Goal: Check status

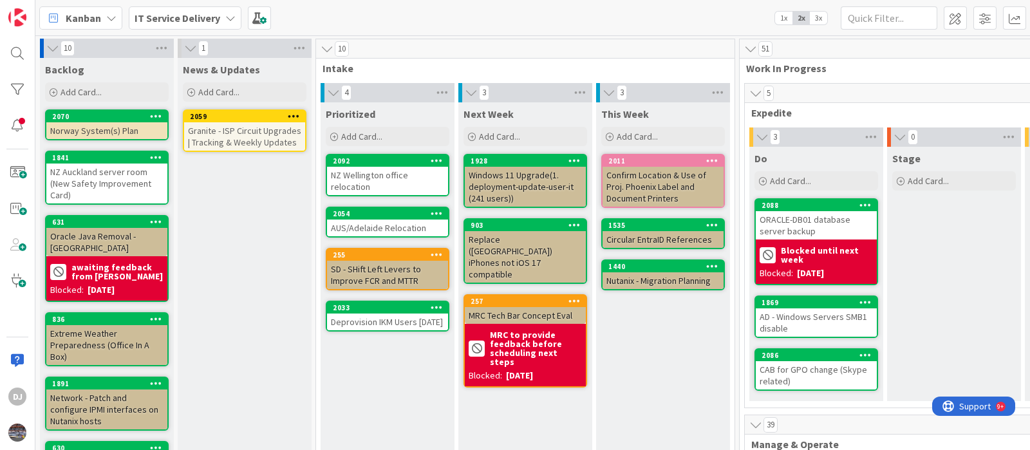
scroll to position [0, 447]
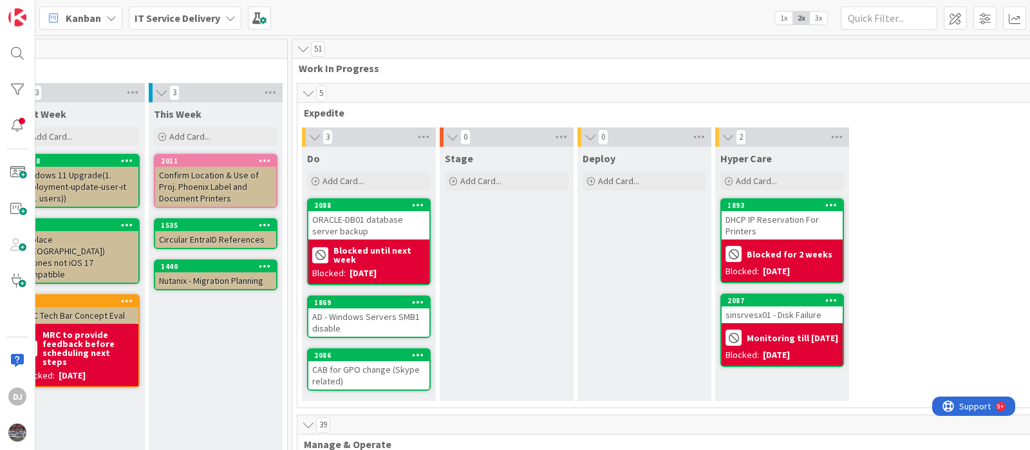
click at [363, 327] on div "AD - Windows Servers SMB1 disable" at bounding box center [368, 322] width 121 height 28
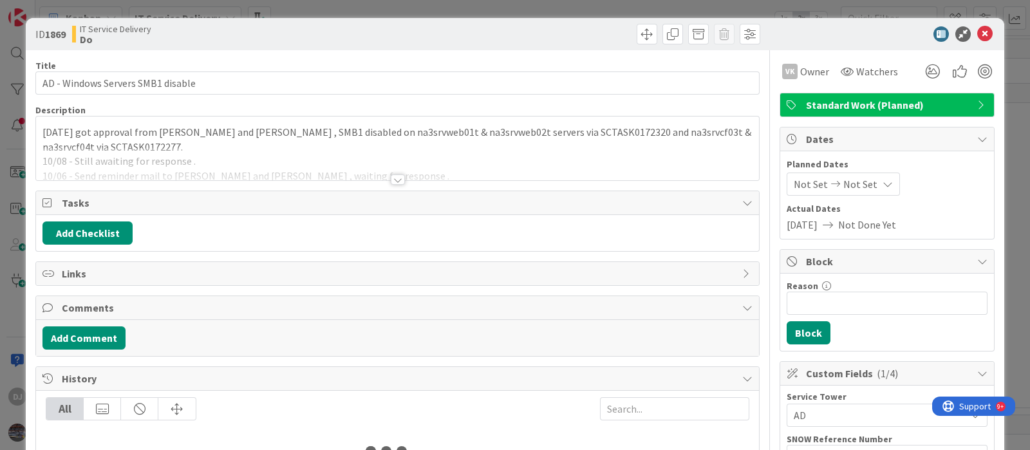
click at [547, 127] on p "[DATE] got approval from [PERSON_NAME] and [PERSON_NAME] , SMB1 disabled on na3…" at bounding box center [397, 139] width 710 height 29
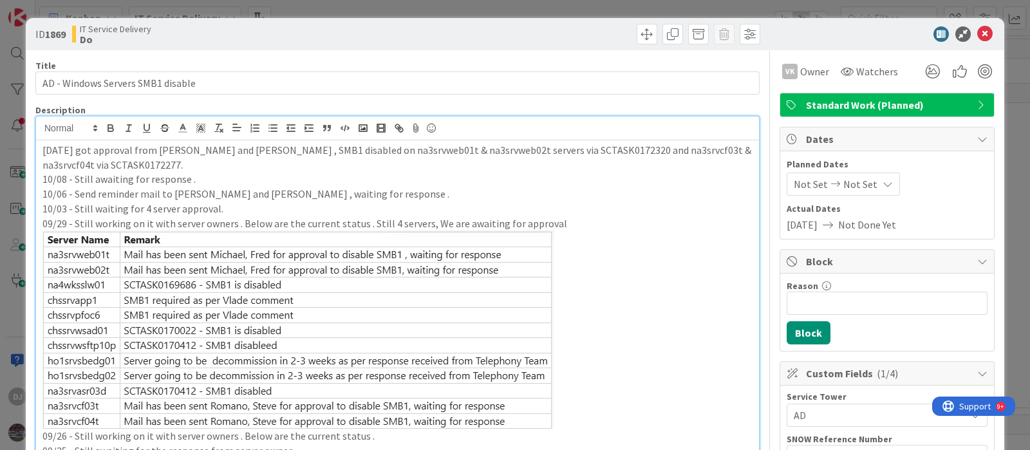
click at [770, 12] on div "ID 1869 IT Service Delivery Do Title 33 / [DATE] - Windows Servers SMB1 disable…" at bounding box center [515, 225] width 1030 height 450
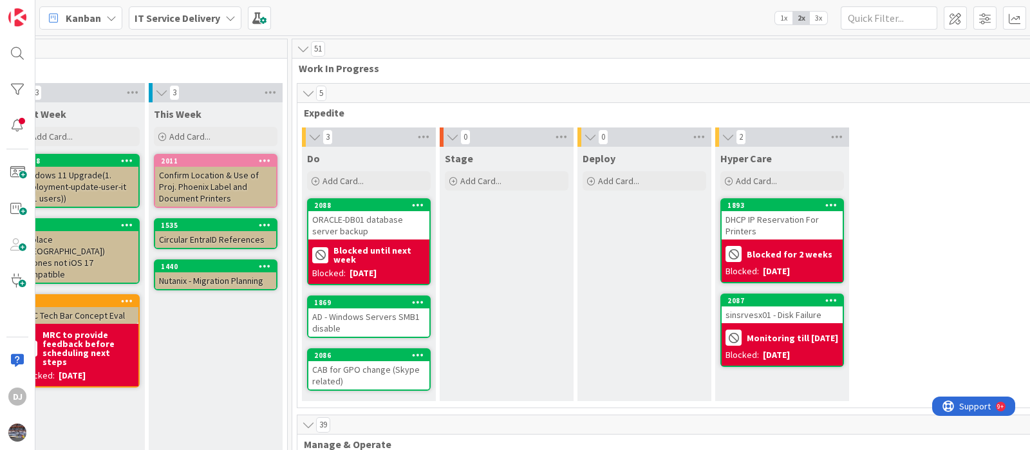
click at [382, 310] on div "AD - Windows Servers SMB1 disable" at bounding box center [368, 322] width 121 height 28
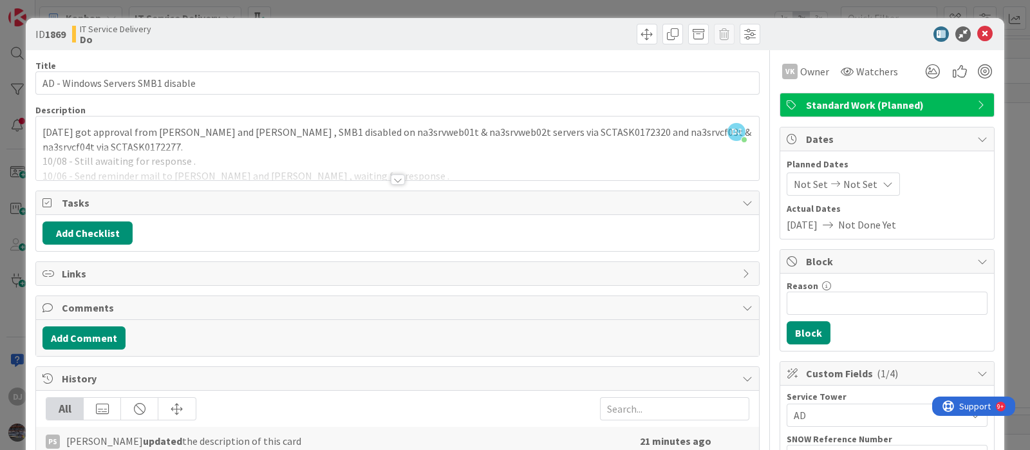
click at [654, 8] on div "ID 1869 IT Service Delivery Do Title 33 / [DATE] - Windows Servers SMB1 disable…" at bounding box center [515, 225] width 1030 height 450
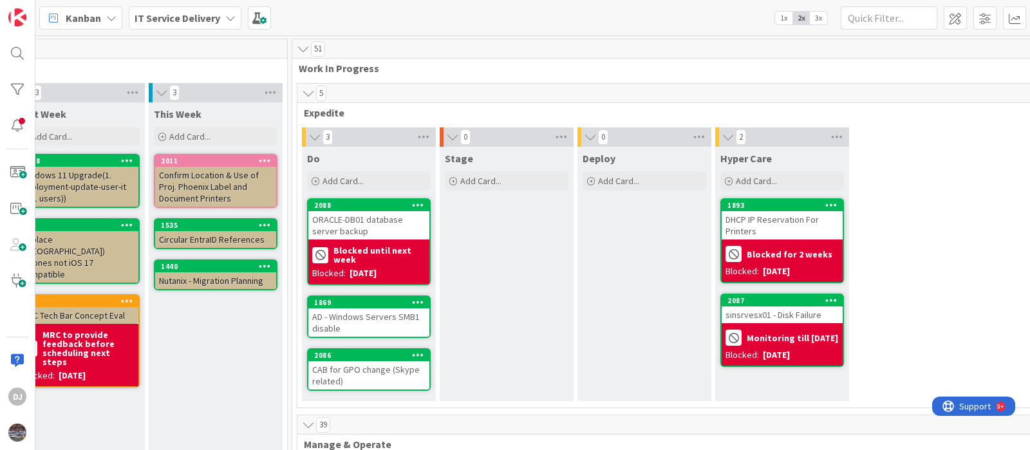
click at [381, 377] on div "CAB for GPO change (Skype related)" at bounding box center [368, 375] width 121 height 28
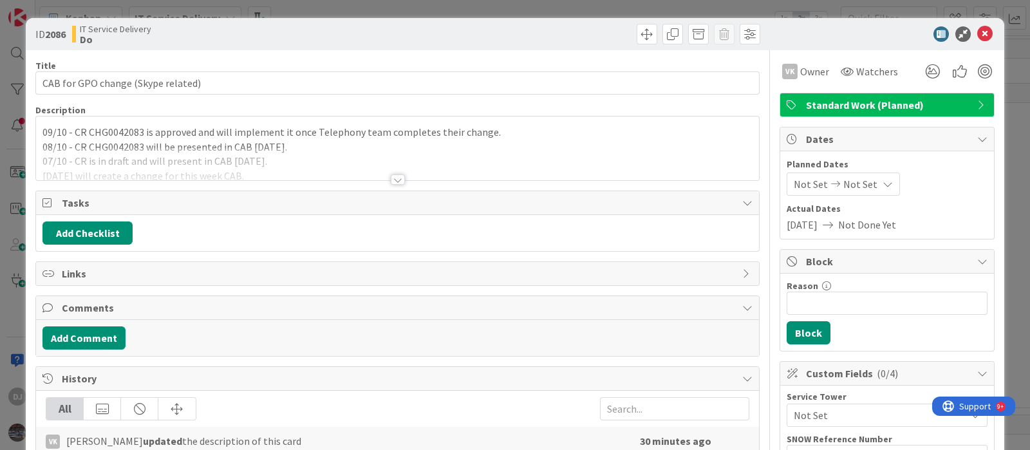
click at [545, 171] on div at bounding box center [397, 163] width 723 height 33
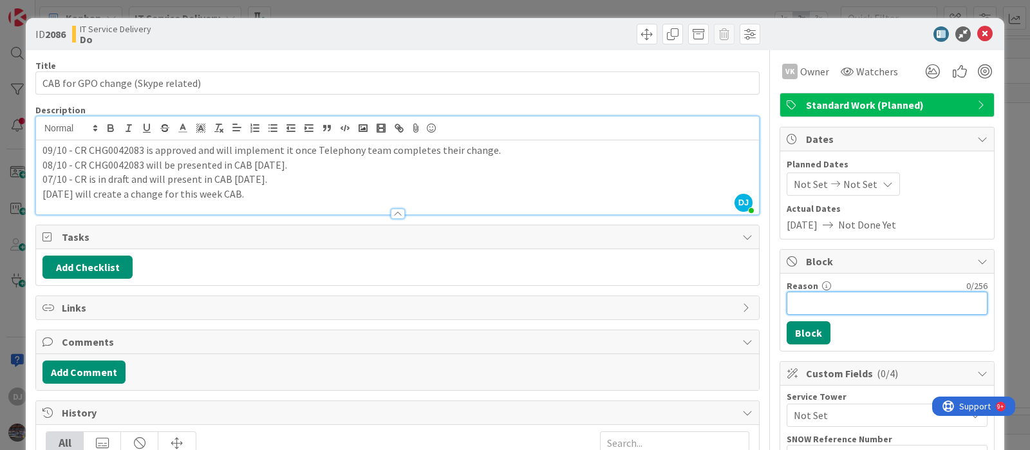
click at [807, 301] on input "Reason" at bounding box center [887, 303] width 201 height 23
type input "Blocked till 16th"
drag, startPoint x: 805, startPoint y: 323, endPoint x: 800, endPoint y: 308, distance: 16.3
click at [805, 323] on button "Block" at bounding box center [809, 332] width 44 height 23
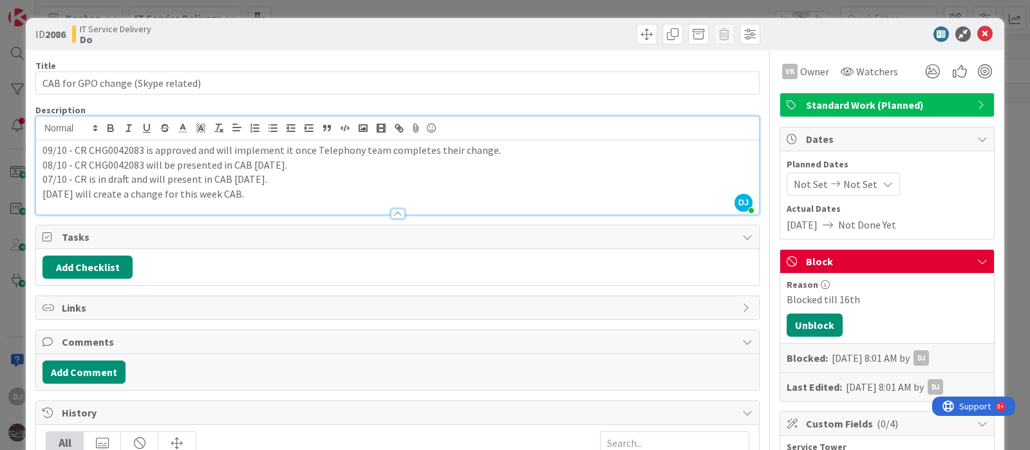
click at [576, 18] on div "ID 2086 IT Service Delivery Do" at bounding box center [515, 34] width 979 height 32
click at [565, 9] on div "ID 2086 IT Service Delivery Do Title 34 / 128 CAB for GPO change (Skype related…" at bounding box center [515, 225] width 1030 height 450
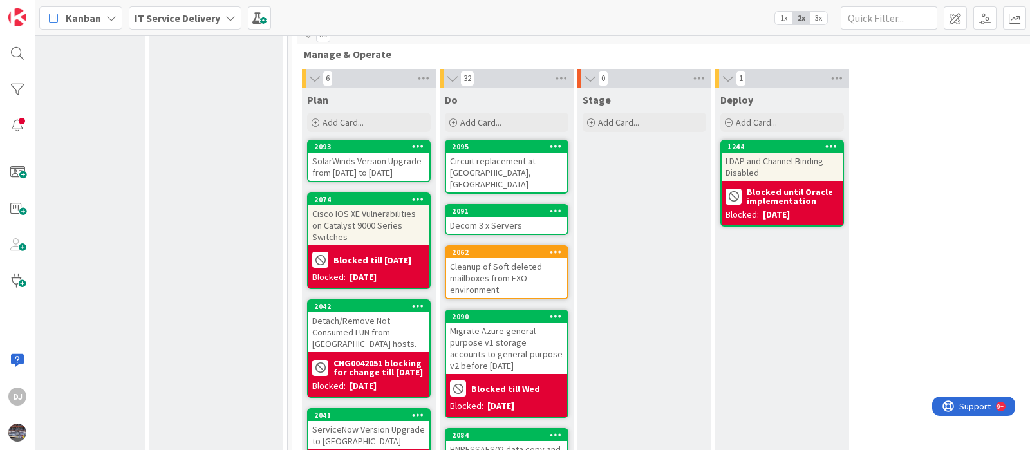
scroll to position [450, 447]
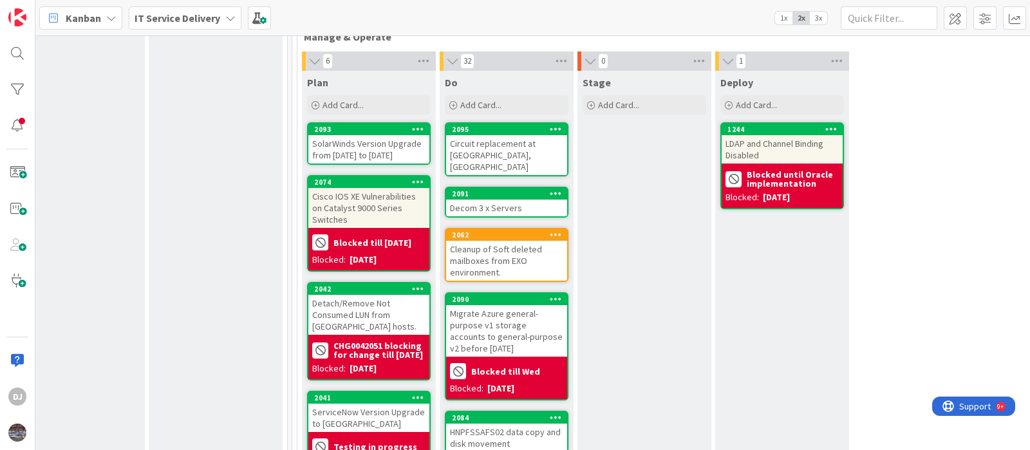
click at [379, 135] on div "SolarWinds Version Upgrade from [DATE] to [DATE]" at bounding box center [368, 149] width 121 height 28
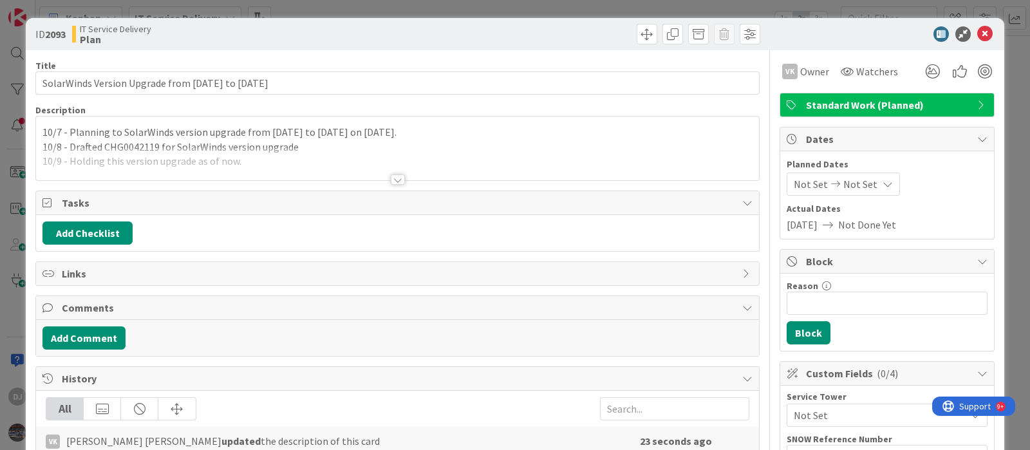
click at [394, 153] on div at bounding box center [397, 163] width 723 height 33
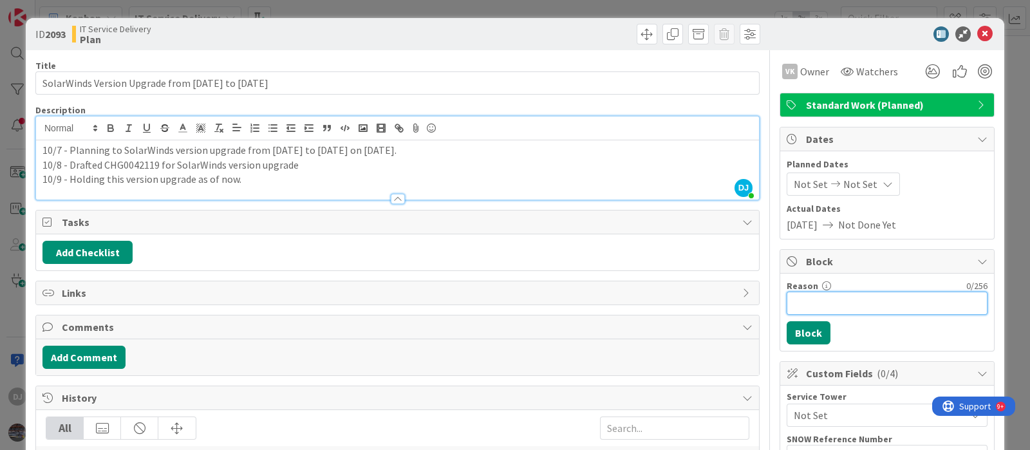
click at [787, 303] on input "Reason" at bounding box center [887, 303] width 201 height 23
type input "Blocked until next week"
click at [793, 331] on button "Block" at bounding box center [809, 332] width 44 height 23
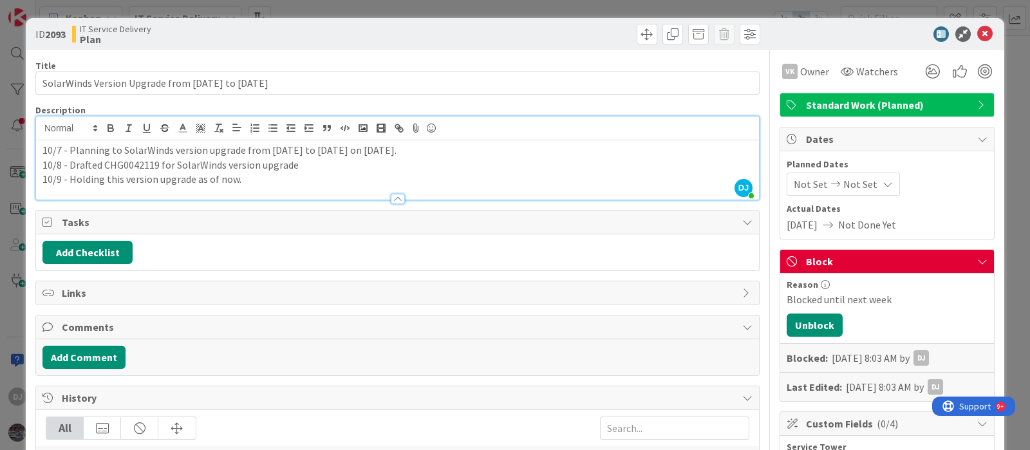
click at [538, 1] on div "ID 2093 IT Service Delivery Plan Title 52 / 128 SolarWinds Version Upgrade from…" at bounding box center [515, 225] width 1030 height 450
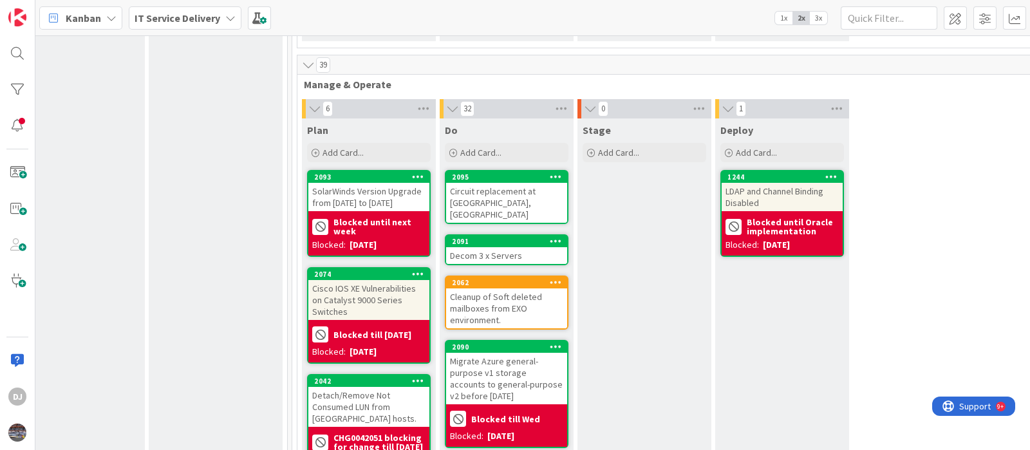
scroll to position [402, 447]
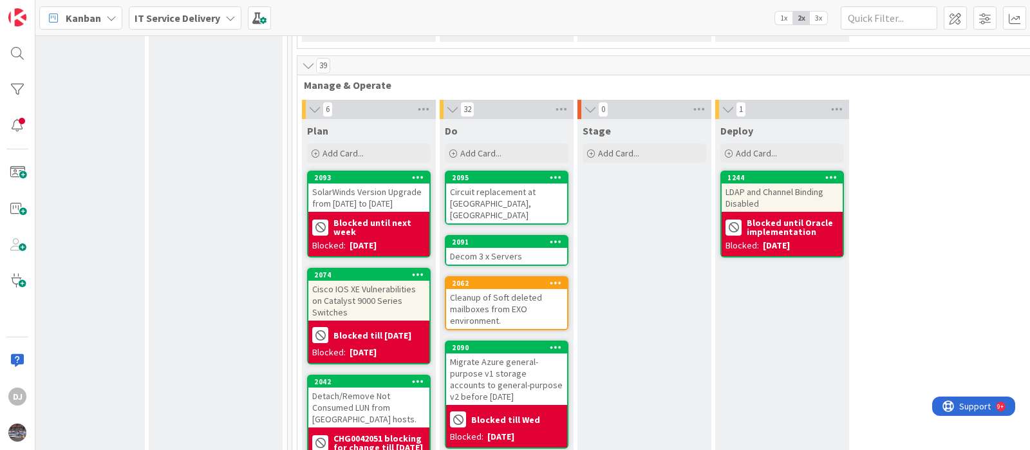
click at [525, 197] on div "Circuit replacement at [GEOGRAPHIC_DATA], [GEOGRAPHIC_DATA]" at bounding box center [506, 203] width 121 height 40
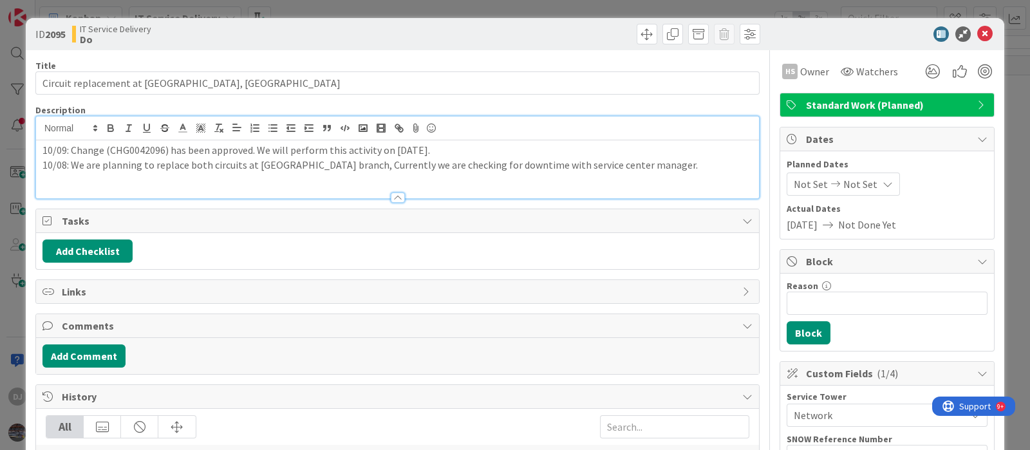
click at [507, 143] on div "10/09: Change (CHG0042096) has been approved. We will perform this activity on …" at bounding box center [397, 169] width 723 height 58
click at [798, 297] on input "Reason" at bounding box center [887, 303] width 201 height 23
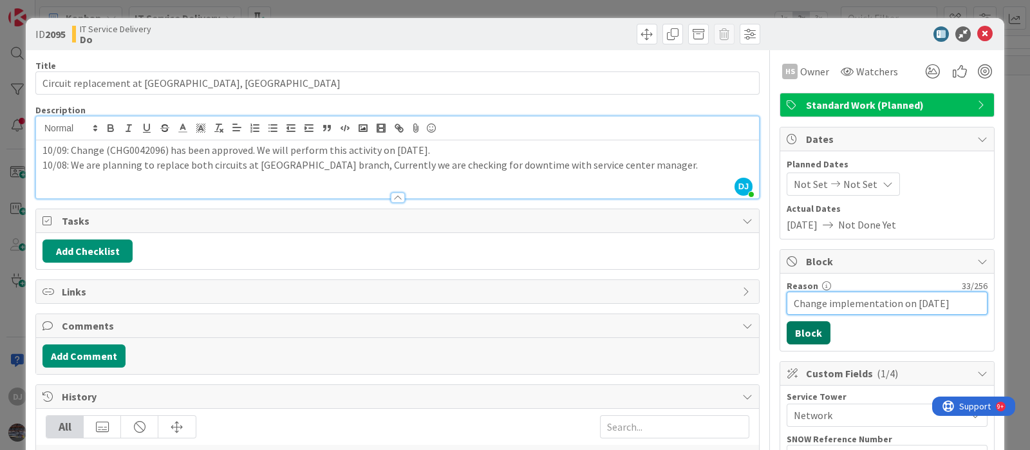
type input "Change implementation on [DATE]"
click at [789, 334] on button "Block" at bounding box center [809, 332] width 44 height 23
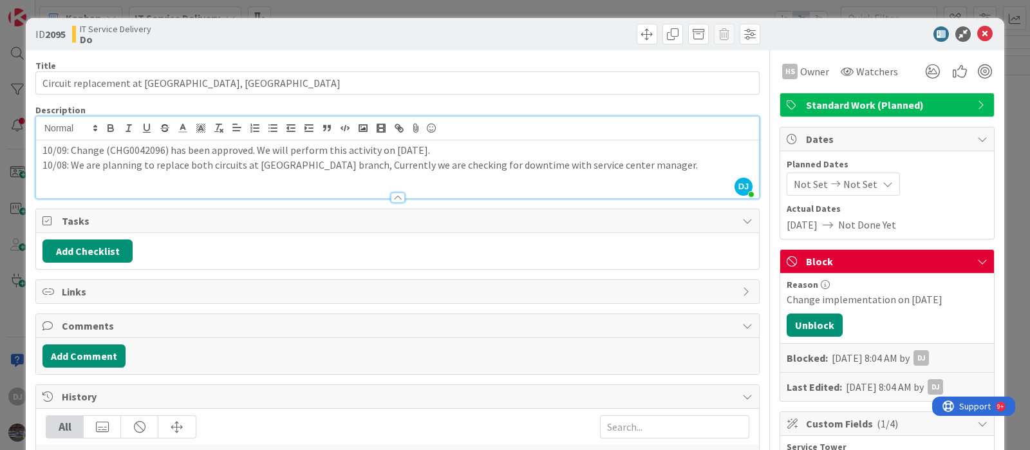
click at [554, 10] on div "ID 2095 IT Service Delivery Do Title 43 / 128 Circuit replacement at branch 160…" at bounding box center [515, 225] width 1030 height 450
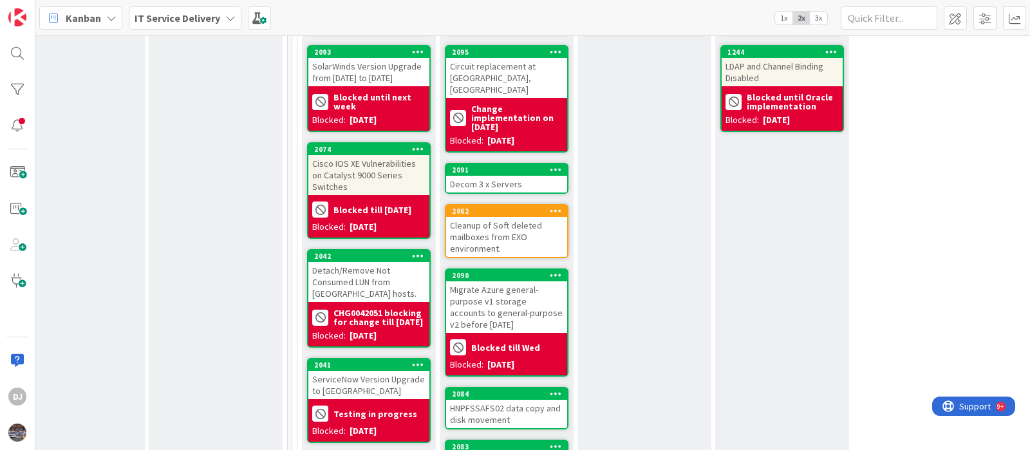
click at [507, 176] on div "Decom 3 x Servers" at bounding box center [506, 184] width 121 height 17
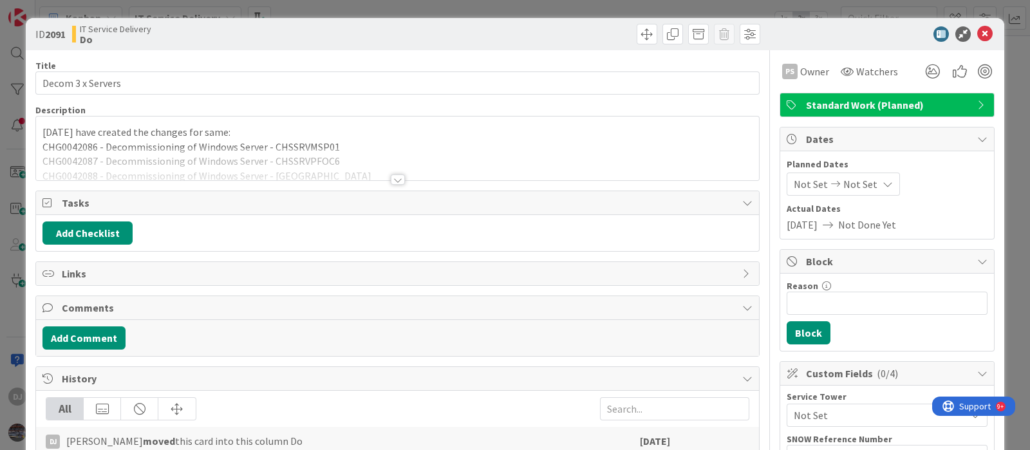
click at [467, 173] on div at bounding box center [397, 163] width 723 height 33
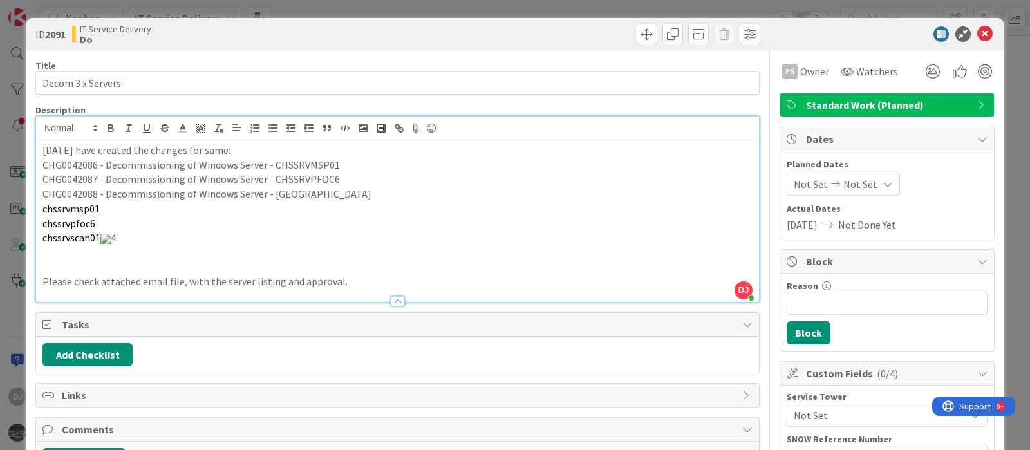
click at [514, 6] on div "ID 2091 IT Service Delivery Do Title 17 / 128 Decom 3 x Servers Description DJ …" at bounding box center [515, 225] width 1030 height 450
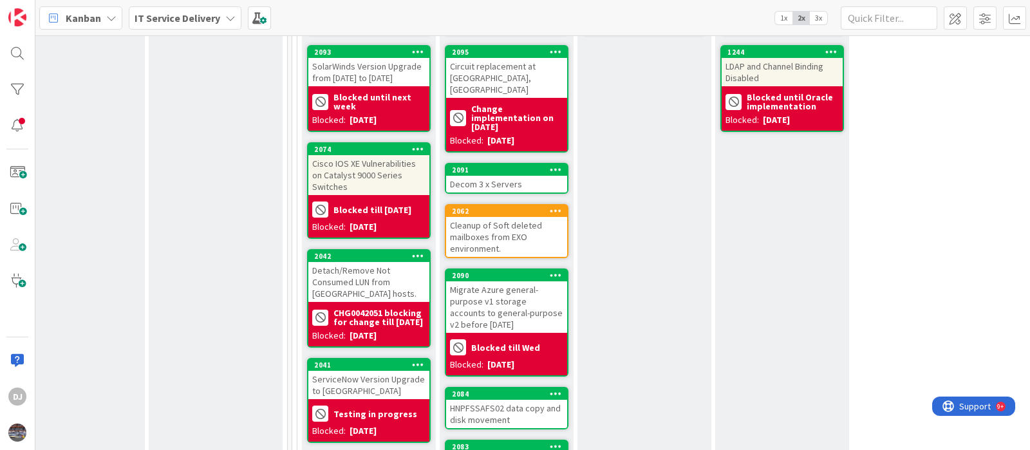
click at [523, 176] on div "Decom 3 x Servers" at bounding box center [506, 184] width 121 height 17
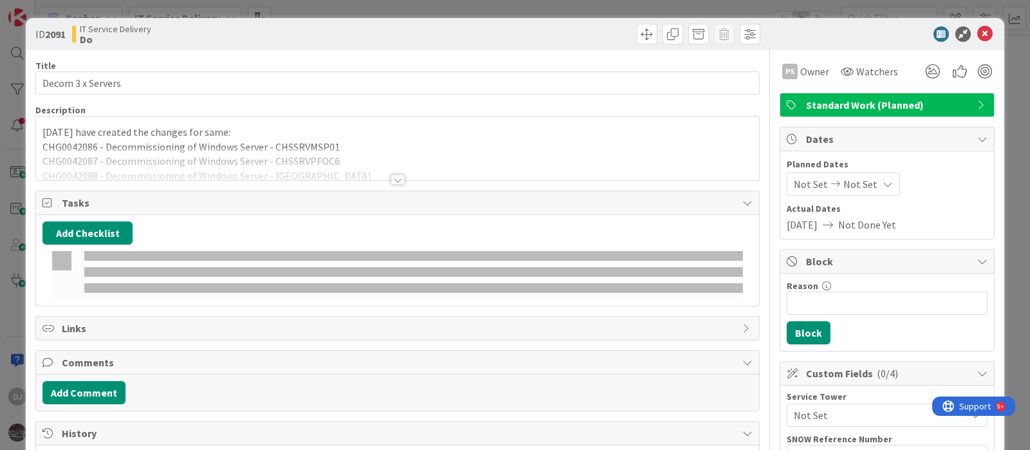
click at [509, 158] on div at bounding box center [397, 163] width 723 height 33
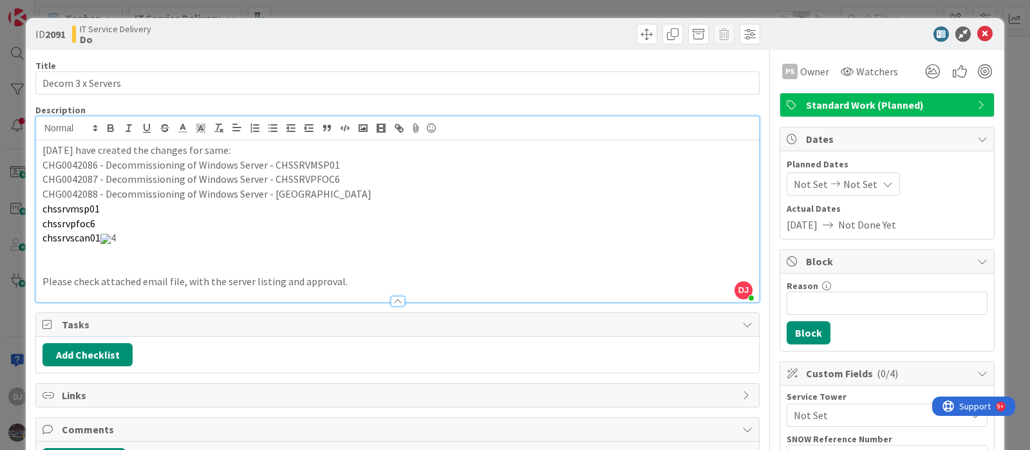
click at [507, 4] on div "ID 2091 IT Service Delivery Do Title 17 / 128 Decom 3 x Servers Description DJ …" at bounding box center [515, 225] width 1030 height 450
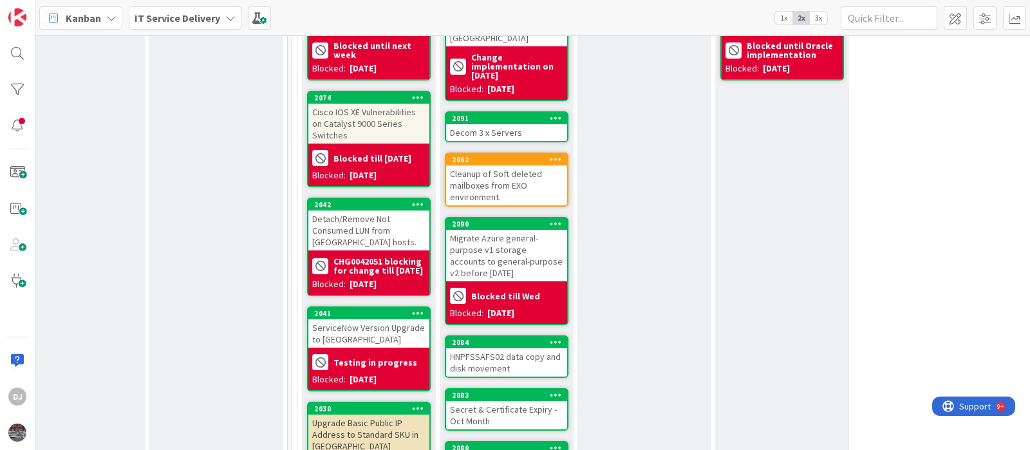
click at [525, 175] on div "Cleanup of Soft deleted mailboxes from EXO environment." at bounding box center [506, 185] width 121 height 40
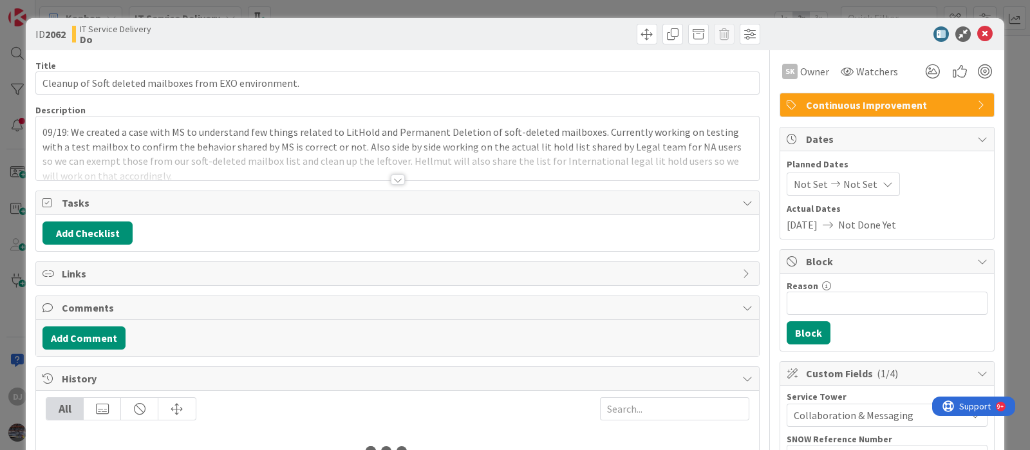
click at [480, 142] on p "09/19: We created a case with MS to understand few things related to LitHold an…" at bounding box center [397, 154] width 710 height 59
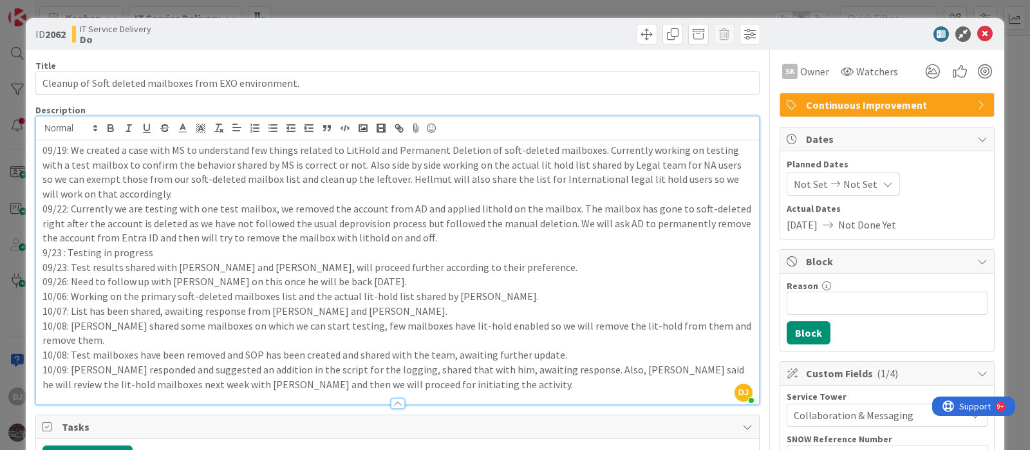
click at [659, 256] on p "9/23 : Testing in progress" at bounding box center [397, 252] width 710 height 15
click at [521, 10] on div "ID 2062 IT Service Delivery Do Title 55 / 128 Cleanup of Soft deleted mailboxes…" at bounding box center [515, 225] width 1030 height 450
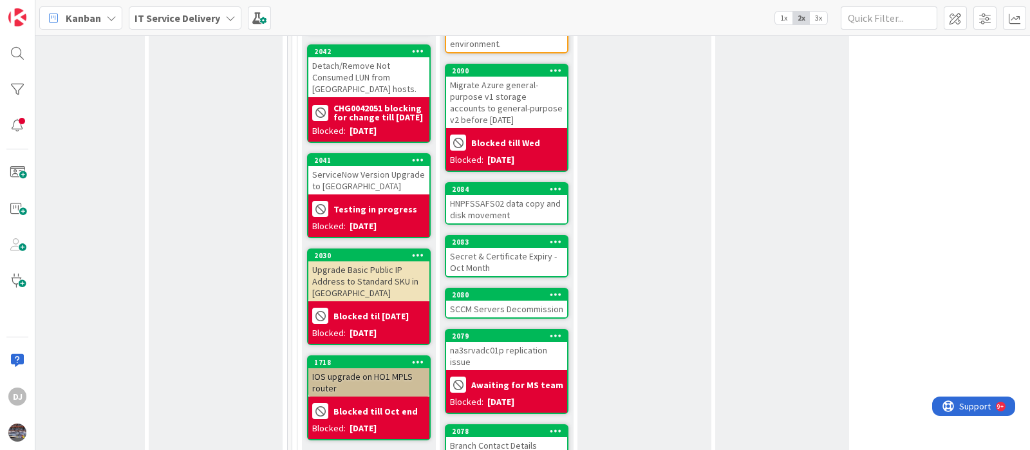
scroll to position [734, 447]
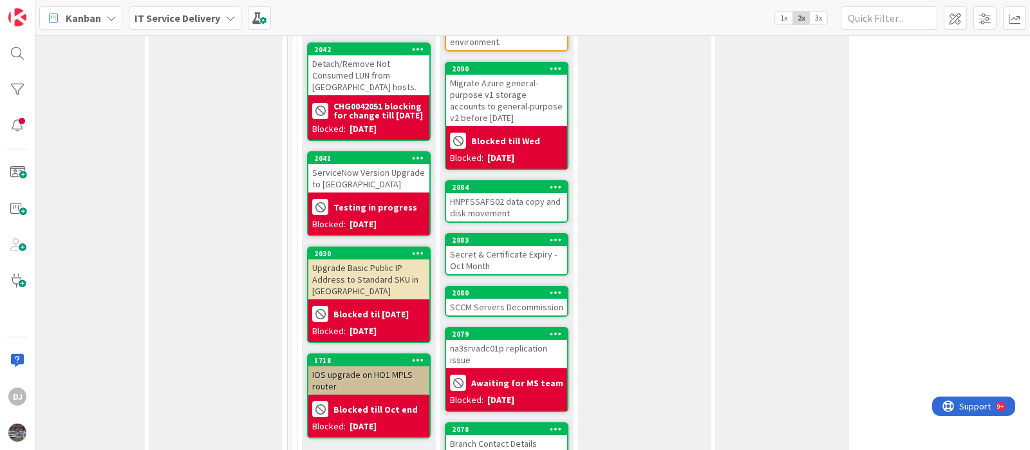
click at [551, 193] on div "HNPFSSAFS02 data copy and disk movement" at bounding box center [506, 207] width 121 height 28
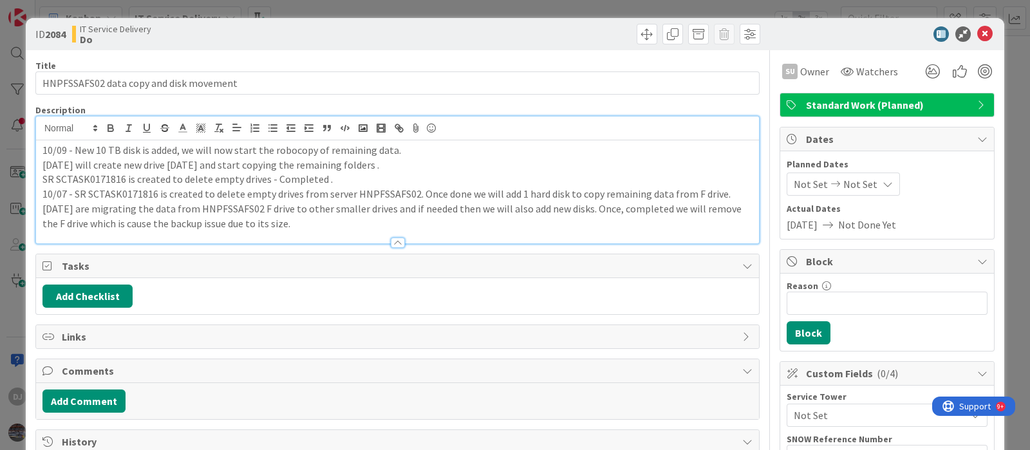
click at [500, 142] on div "10/09 - New 10 TB disk is added, we will now start the robocopy of remaining da…" at bounding box center [397, 191] width 723 height 103
drag, startPoint x: 446, startPoint y: 5, endPoint x: 474, endPoint y: 52, distance: 54.3
click at [446, 6] on div "ID 2084 IT Service Delivery Do Title 39 / 128 HNPFSSAFS02 data copy and disk mo…" at bounding box center [515, 225] width 1030 height 450
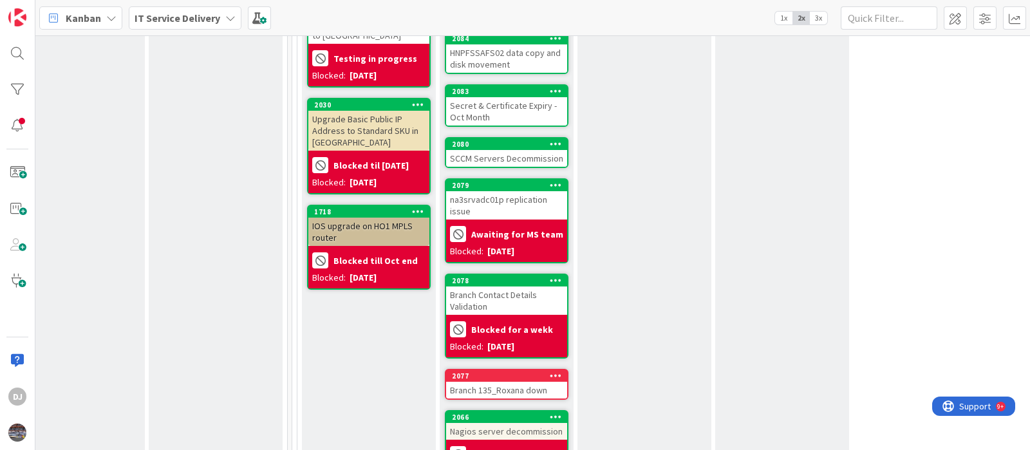
click at [542, 97] on div "Secret & Certificate Expiry - Oct Month" at bounding box center [506, 111] width 121 height 28
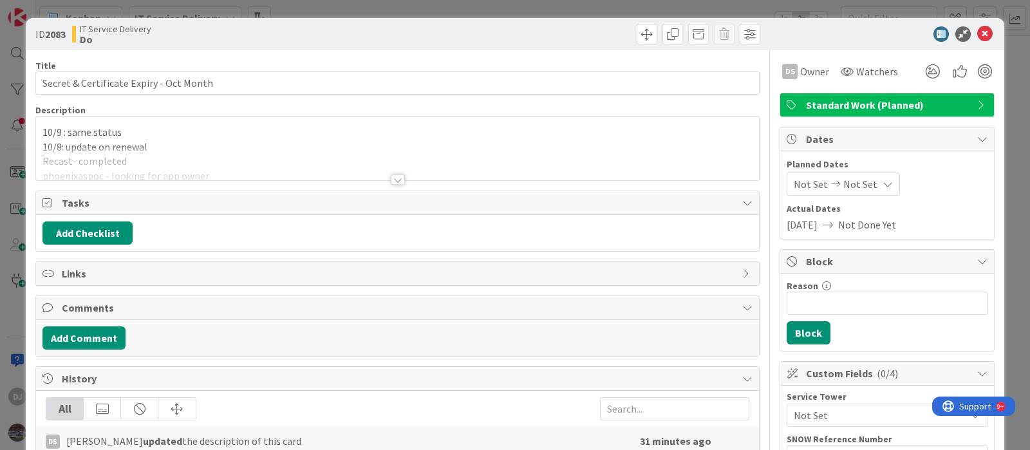
click at [485, 146] on p "10/8: update on renewal" at bounding box center [397, 147] width 710 height 15
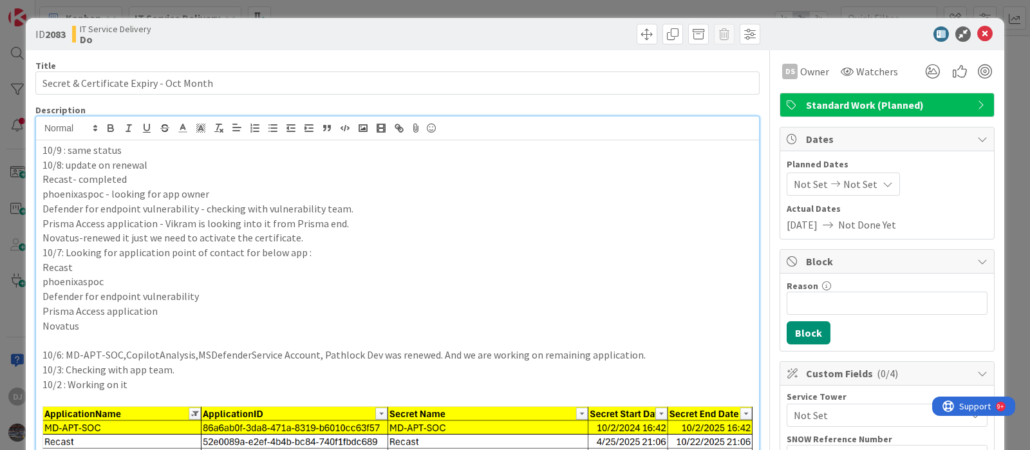
click at [574, 11] on div "ID 2083 IT Service Delivery Do Title 39 / 128 Secret & Certificate Expiry - Oct…" at bounding box center [515, 225] width 1030 height 450
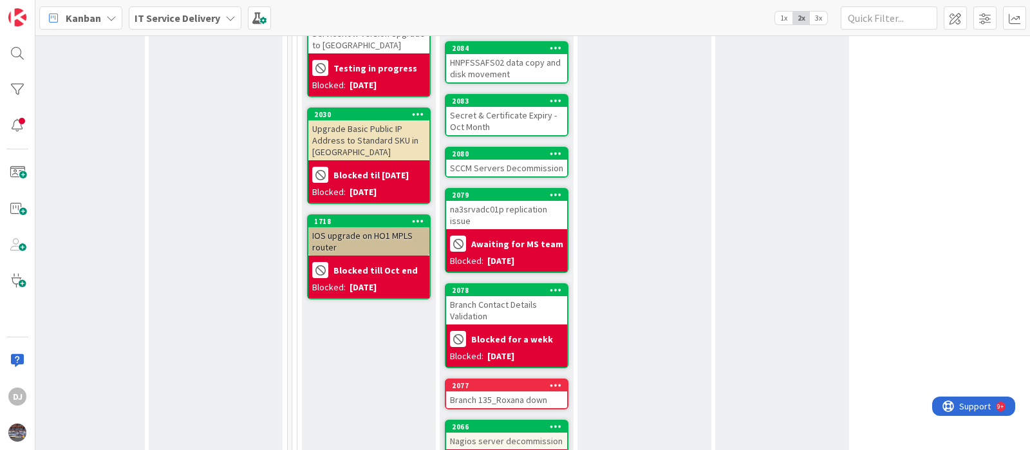
click at [488, 160] on div "SCCM Servers Decommission" at bounding box center [506, 168] width 121 height 17
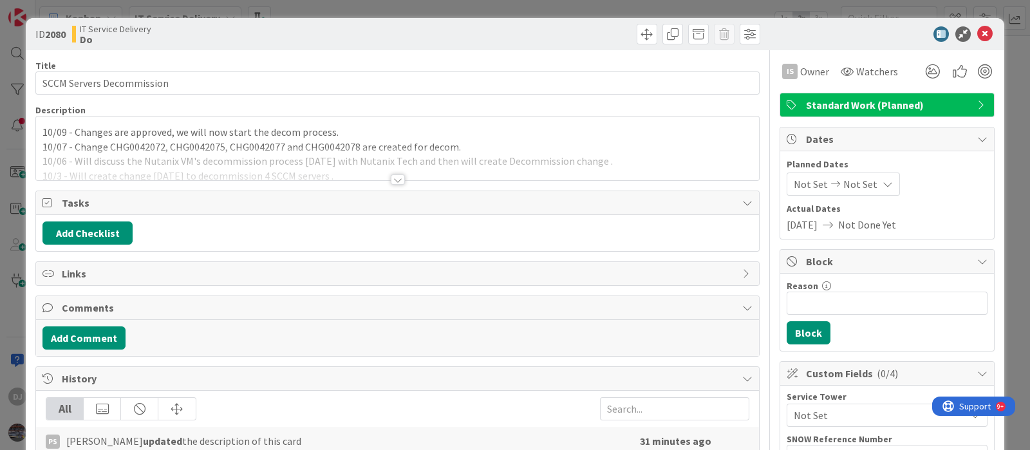
click at [484, 161] on div at bounding box center [397, 163] width 723 height 33
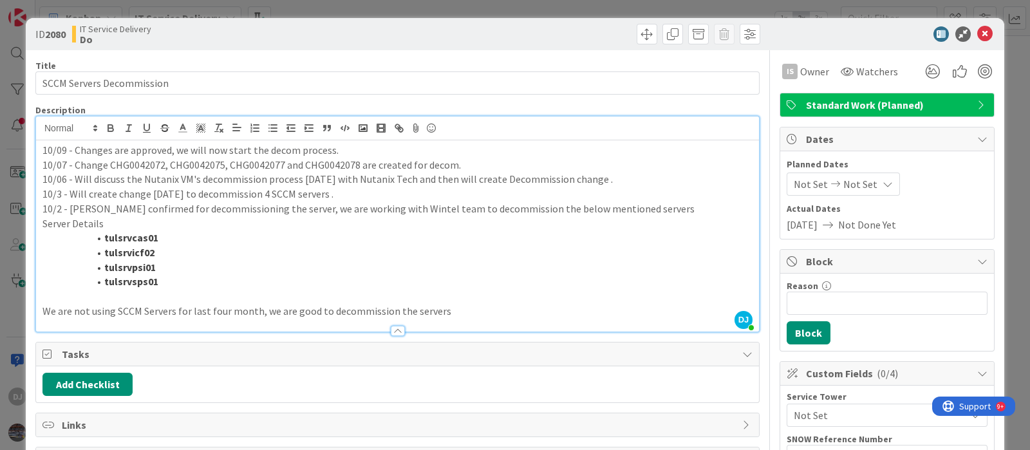
click at [460, 5] on div "ID 2080 IT Service Delivery Do Title 25 / 128 SCCM Servers Decommission Descrip…" at bounding box center [515, 225] width 1030 height 450
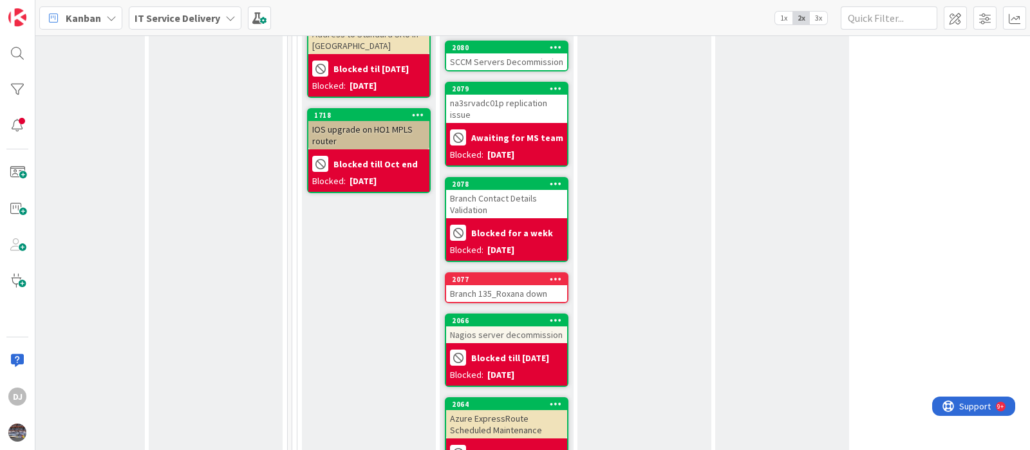
click at [528, 190] on div "Branch Contact Details Validation" at bounding box center [506, 204] width 121 height 28
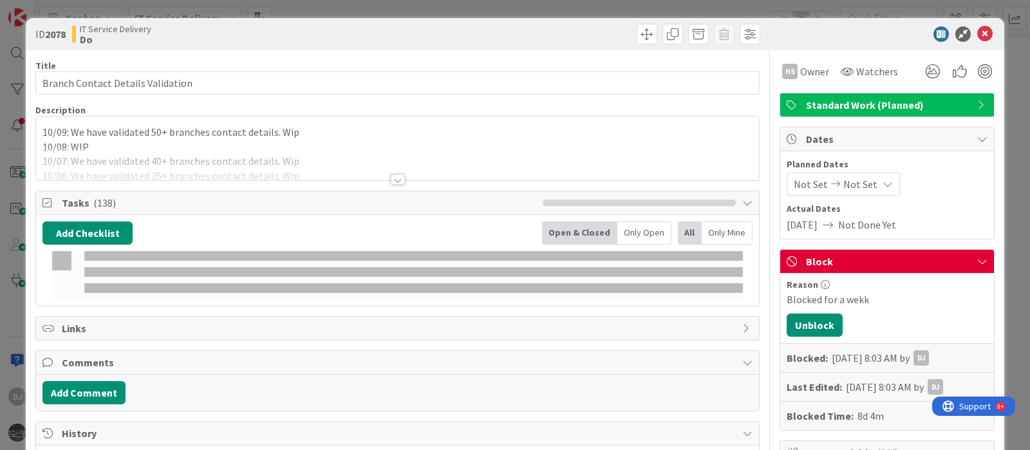
drag, startPoint x: 518, startPoint y: 166, endPoint x: 540, endPoint y: 8, distance: 160.0
click at [495, 149] on div at bounding box center [397, 163] width 723 height 33
click at [386, 169] on p "10/07: We have validated 40+ branches contact details. Wip" at bounding box center [397, 161] width 710 height 15
click at [400, 169] on p "10/07: We have validated 40+ branches contact details. Wip" at bounding box center [397, 161] width 710 height 15
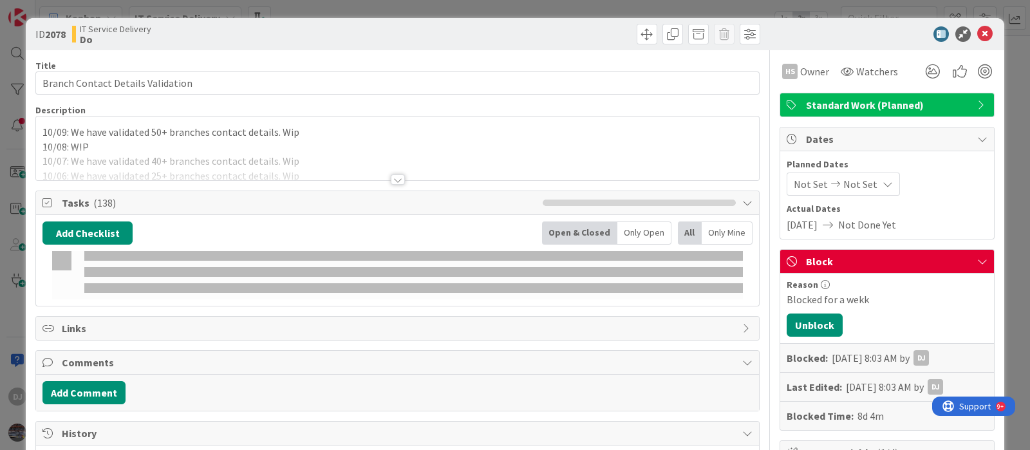
click at [465, 155] on p "10/08: WIP" at bounding box center [397, 147] width 710 height 15
click at [540, 8] on div "ID 2078 IT Service Delivery Do Title 33 / 128 Branch Contact Details Validation…" at bounding box center [515, 225] width 1030 height 450
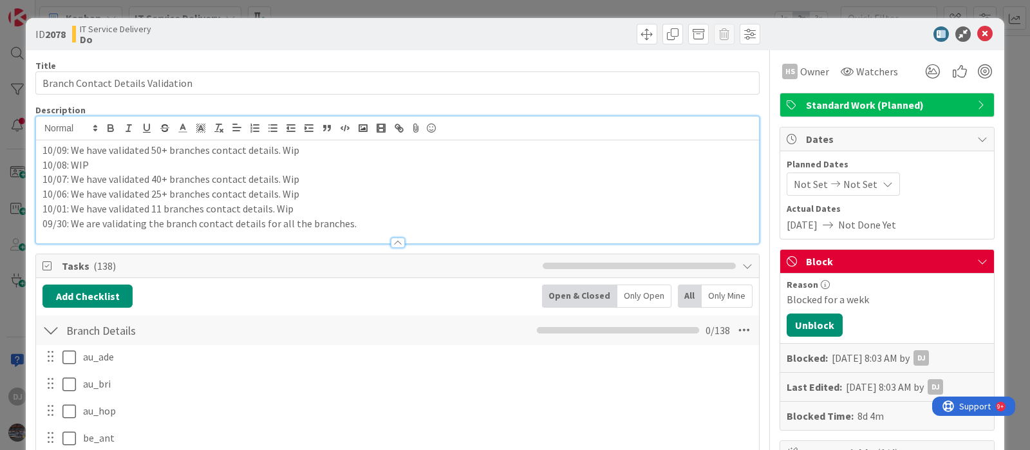
click at [592, 9] on div "ID 2078 IT Service Delivery Do Title 33 / 128 Branch Contact Details Validation…" at bounding box center [515, 225] width 1030 height 450
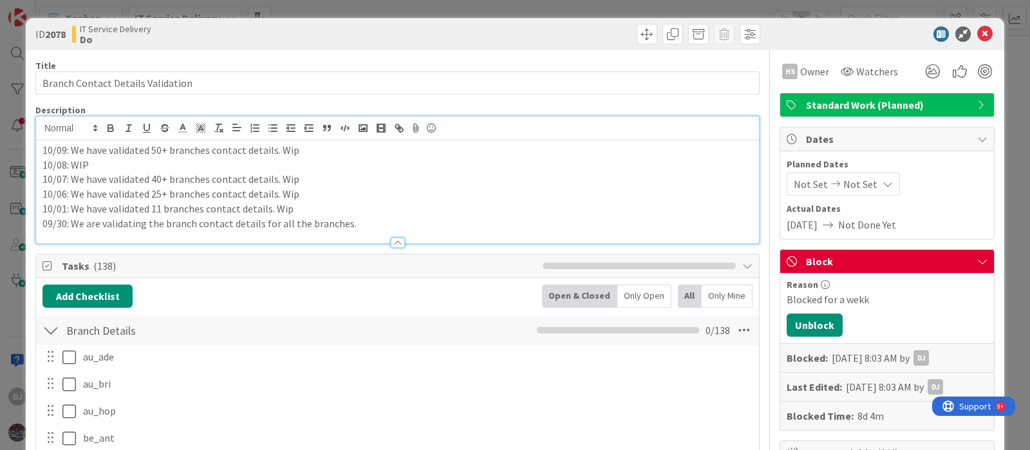
click at [592, 9] on div "ID 2078 IT Service Delivery Do Title 33 / 128 Branch Contact Details Validation…" at bounding box center [515, 225] width 1030 height 450
click at [561, 10] on div "Kanban IT Service Delivery 1x 2x 3x" at bounding box center [532, 17] width 995 height 35
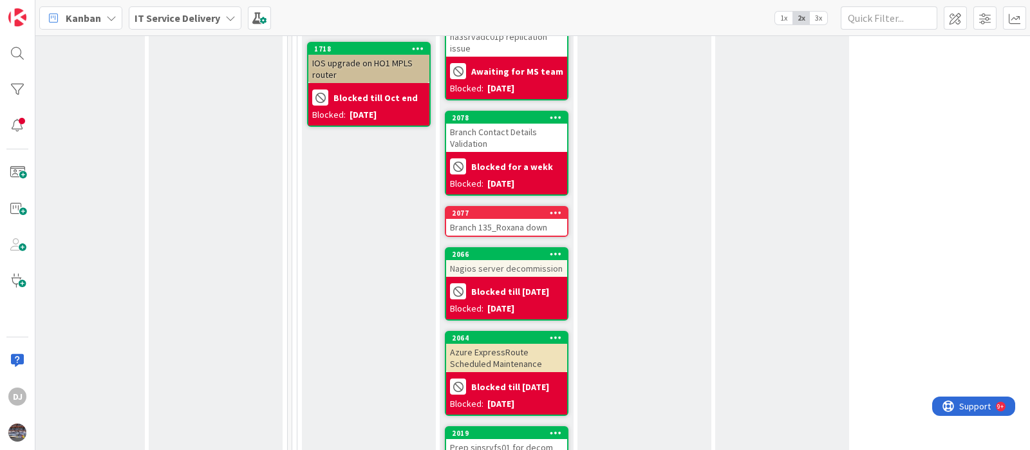
scroll to position [1047, 447]
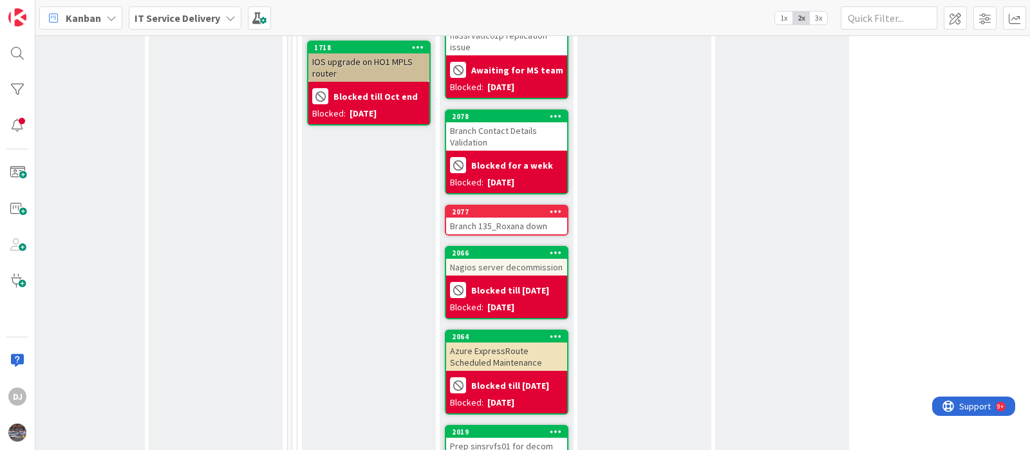
click at [493, 206] on div "2077" at bounding box center [506, 212] width 121 height 12
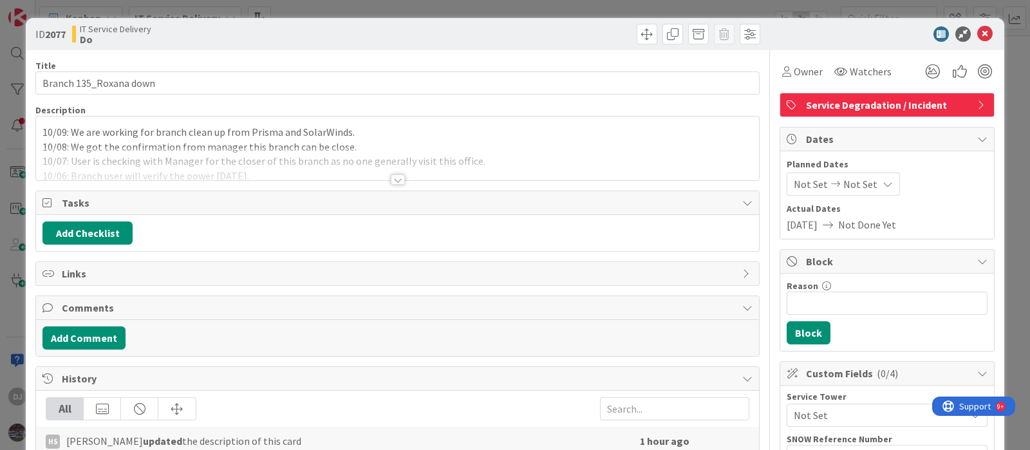
click at [554, 172] on div at bounding box center [397, 163] width 723 height 33
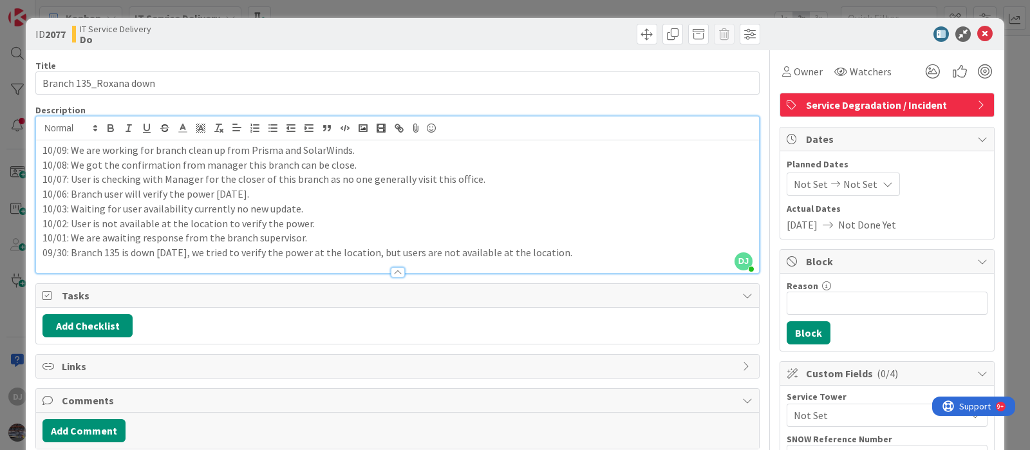
click at [396, 11] on div "ID 2077 IT Service Delivery Do Title 22 / 128 Branch 135_Roxana down Descriptio…" at bounding box center [515, 225] width 1030 height 450
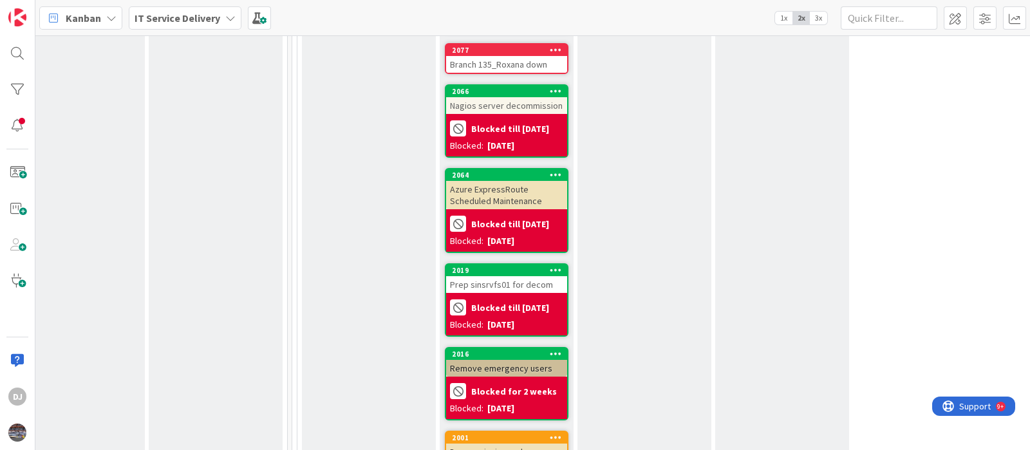
scroll to position [1210, 447]
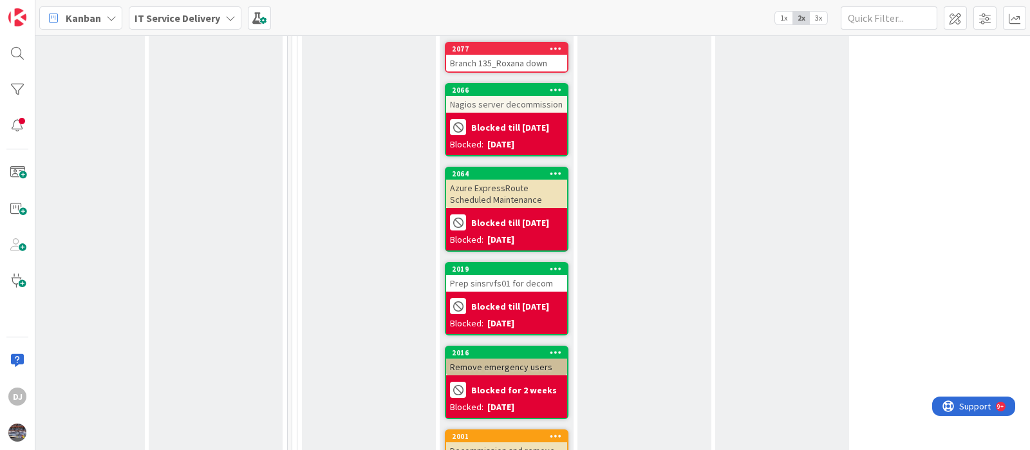
click at [486, 275] on div "Prep sinsrvfs01 for decom" at bounding box center [506, 283] width 121 height 17
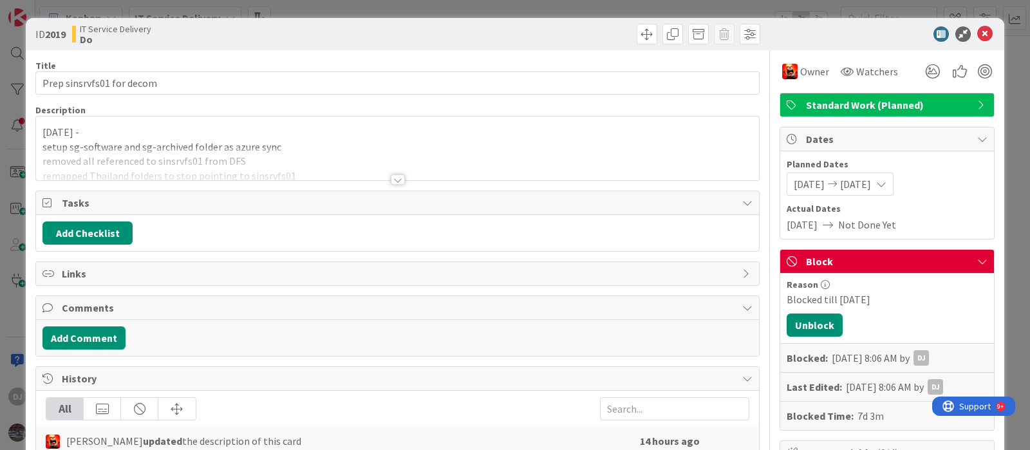
click at [272, 150] on div at bounding box center [397, 163] width 723 height 33
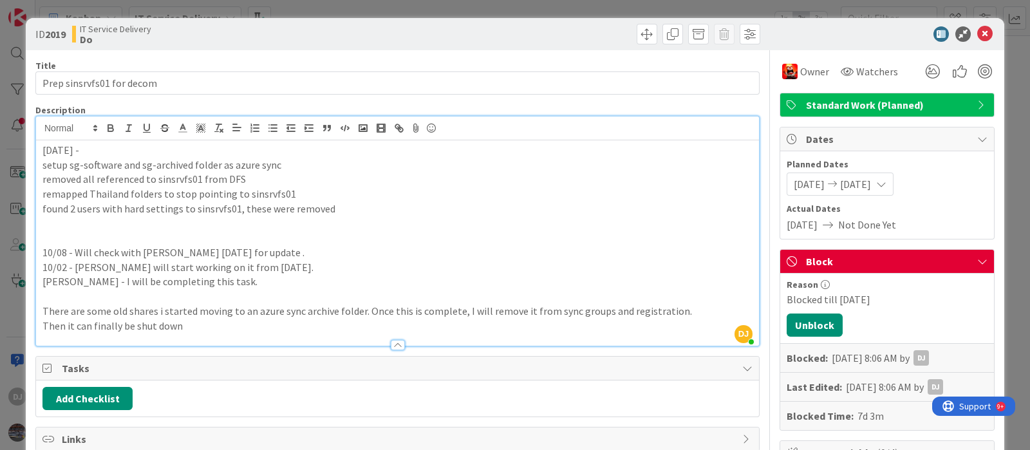
click at [529, 10] on div "ID 2019 IT Service Delivery Do Title 25 / 128 Prep sinsrvfs01 for decom Descrip…" at bounding box center [515, 225] width 1030 height 450
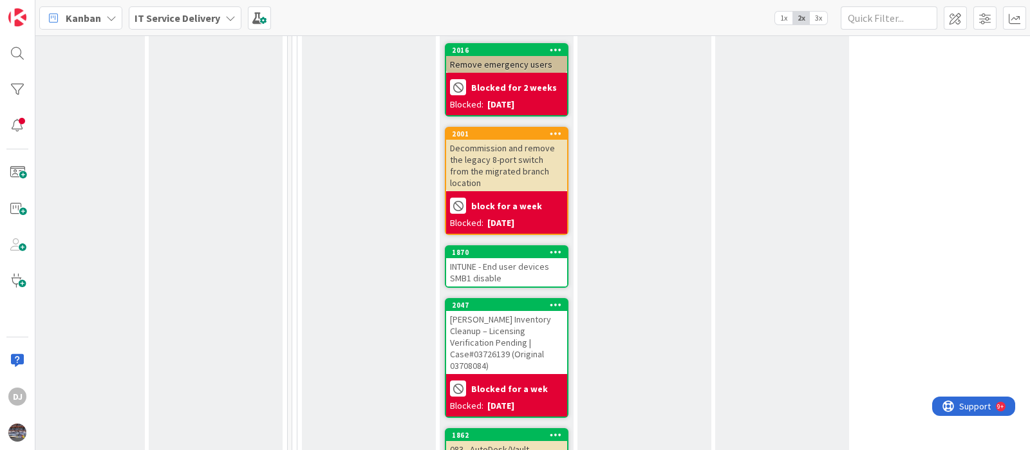
scroll to position [1513, 447]
click at [492, 258] on div "INTUNE - End user devices SMB1 disable" at bounding box center [506, 272] width 121 height 28
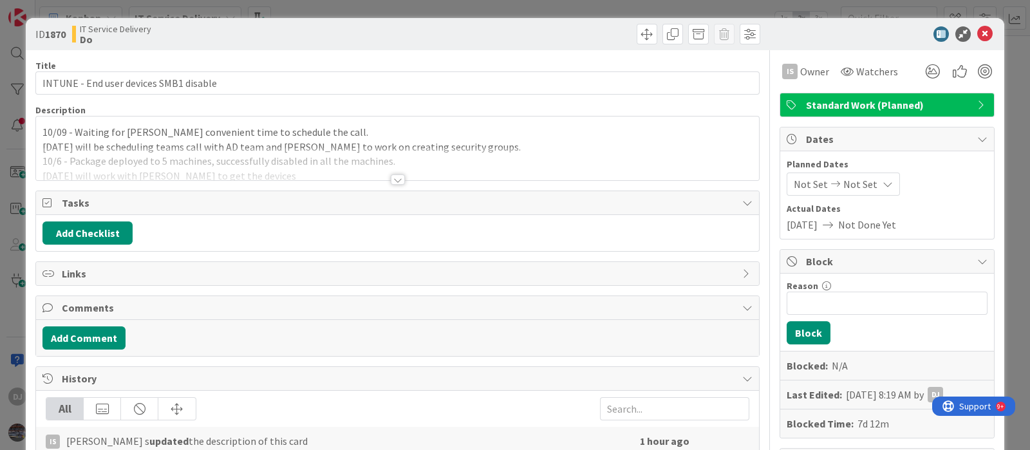
drag, startPoint x: 480, startPoint y: 144, endPoint x: 444, endPoint y: 127, distance: 40.0
click at [444, 127] on p "10/09 - Waiting for [PERSON_NAME] convenient time to schedule the call." at bounding box center [397, 132] width 710 height 15
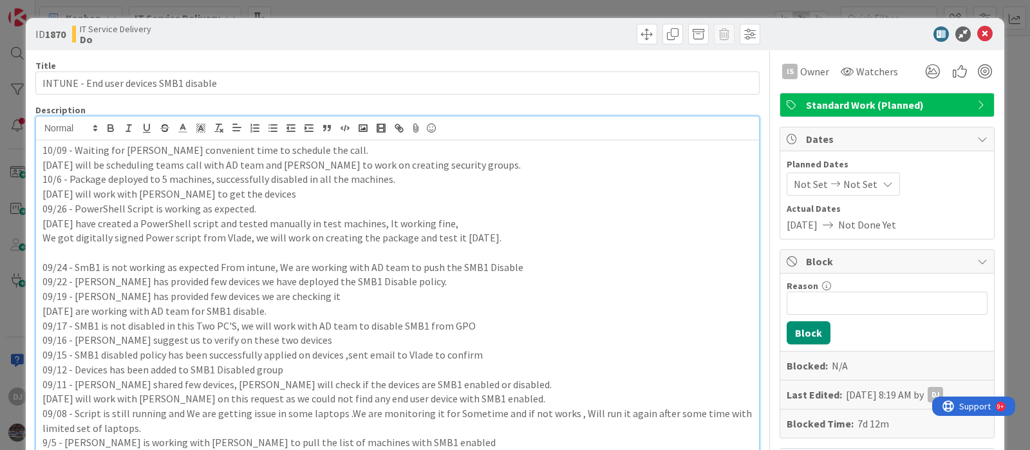
click at [544, 5] on div "ID 1870 IT Service Delivery Do Title 38 / 128 INTUNE - End user devices SMB1 di…" at bounding box center [515, 225] width 1030 height 450
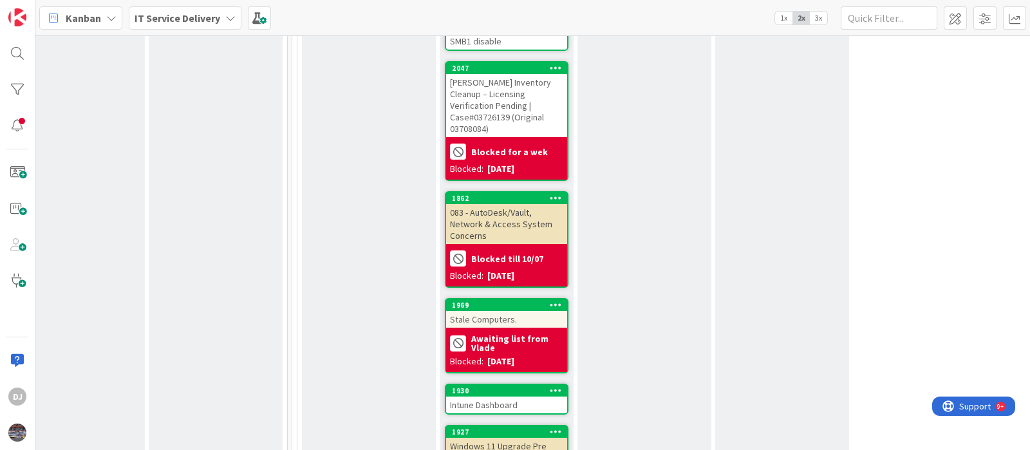
scroll to position [1751, 447]
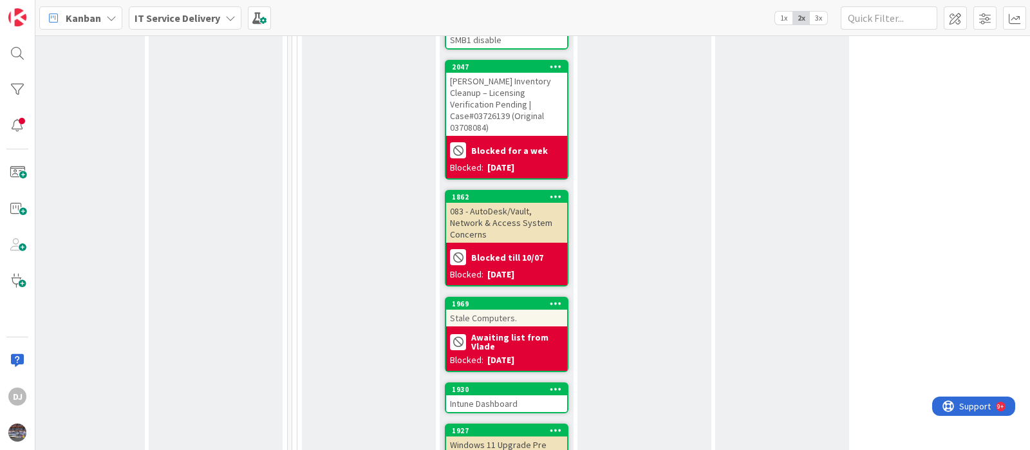
click at [533, 203] on div "083 - AutoDesk/Vault, Network & Access System Concerns" at bounding box center [506, 223] width 121 height 40
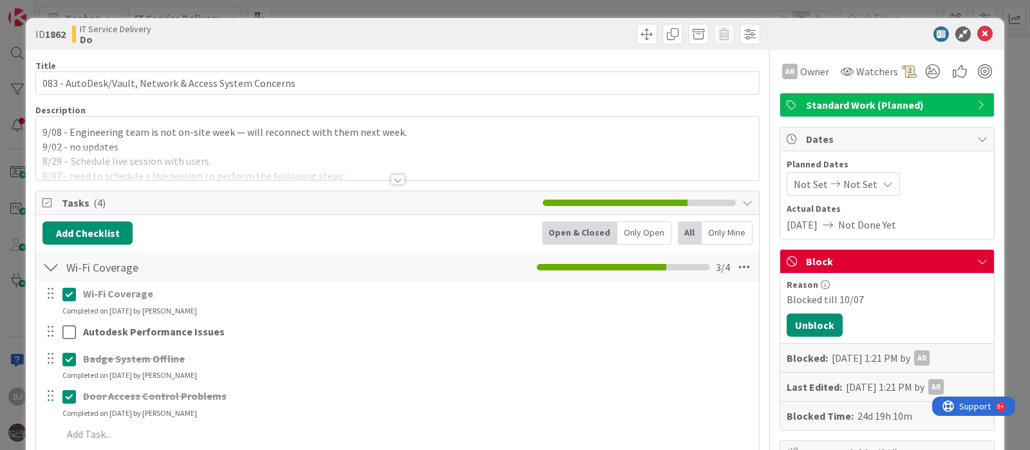
click at [442, 176] on div at bounding box center [397, 163] width 723 height 33
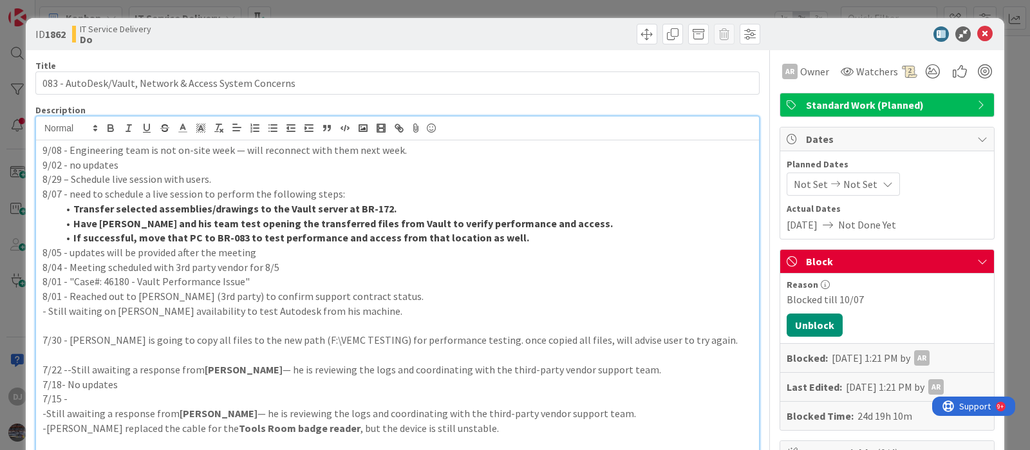
click at [421, 5] on div "ID 1862 IT Service Delivery Do Title 55 / 128 083 - AutoDesk/Vault, Network & A…" at bounding box center [515, 225] width 1030 height 450
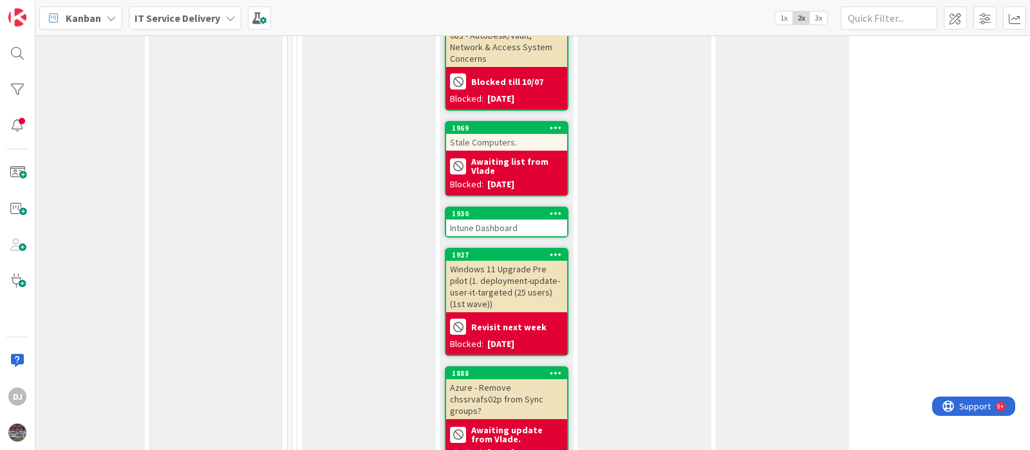
scroll to position [1935, 447]
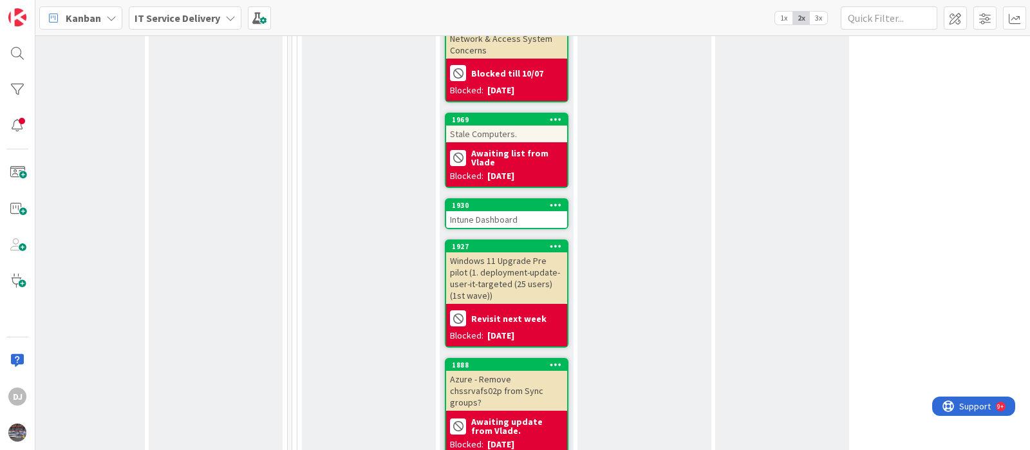
click at [522, 126] on div "Stale Computers." at bounding box center [506, 134] width 121 height 17
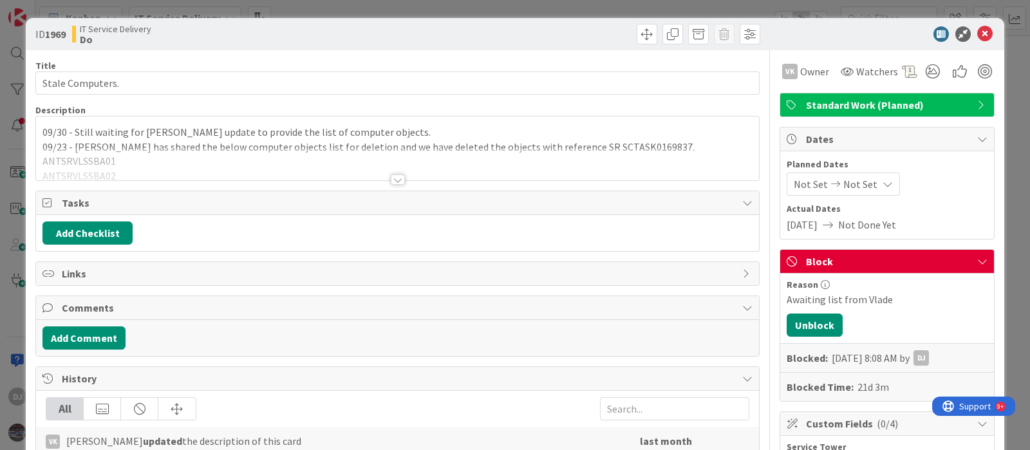
click at [386, 165] on div at bounding box center [397, 163] width 723 height 33
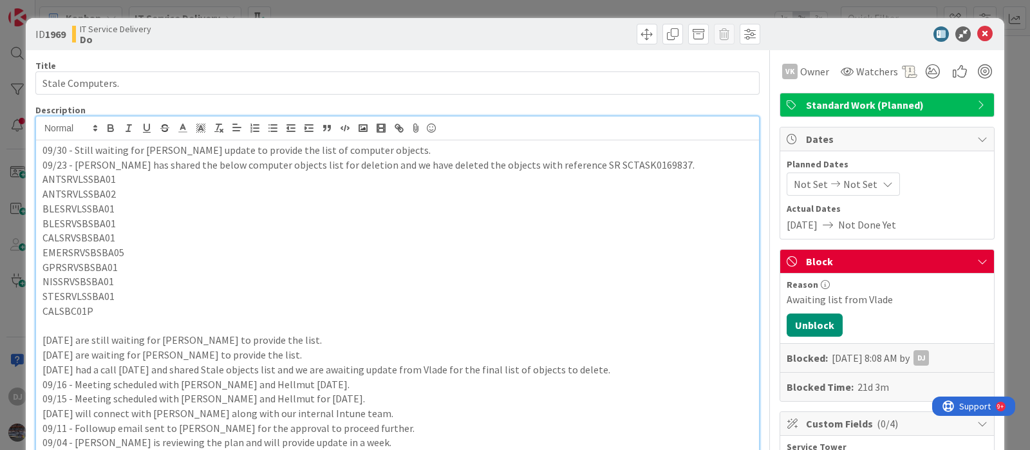
click at [491, 6] on div "ID 1969 IT Service Delivery Do Title 16 / 128 Stale Computers. Description DJ […" at bounding box center [515, 225] width 1030 height 450
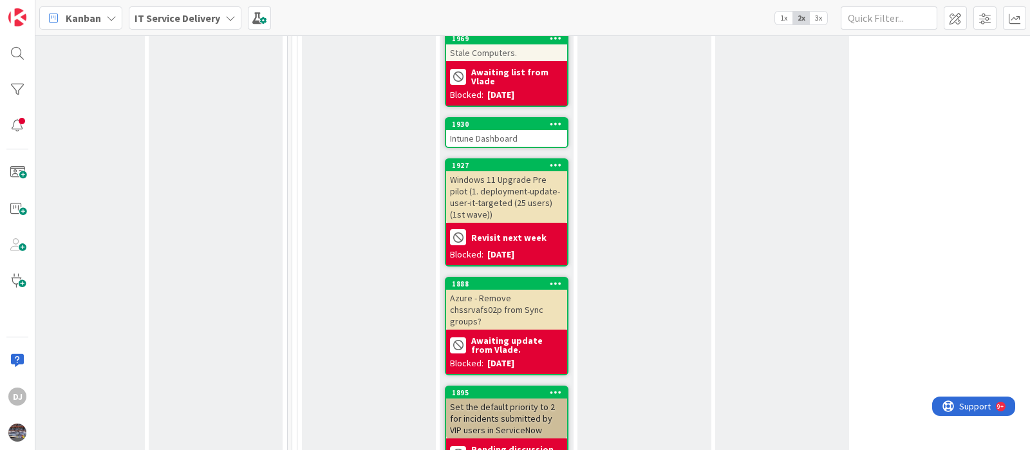
scroll to position [2003, 447]
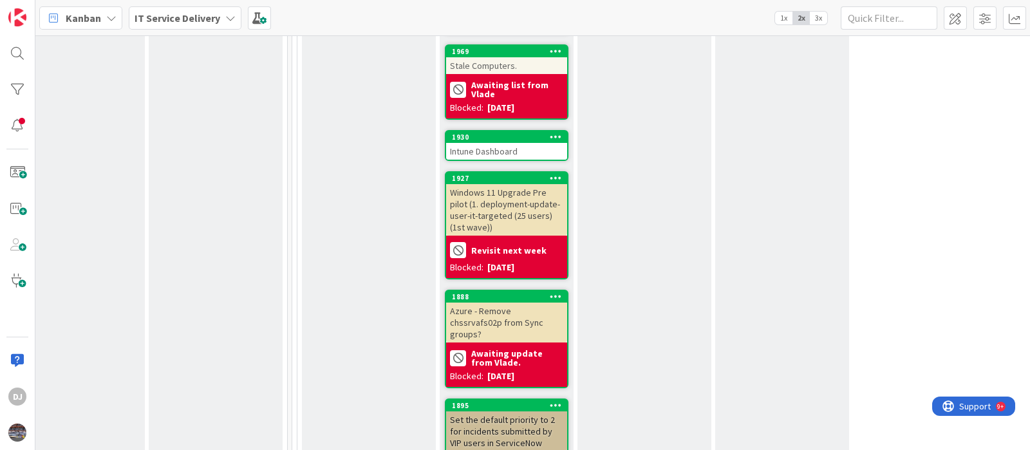
click at [531, 303] on div "Azure - Remove chssrvafs02p from Sync groups?" at bounding box center [506, 323] width 121 height 40
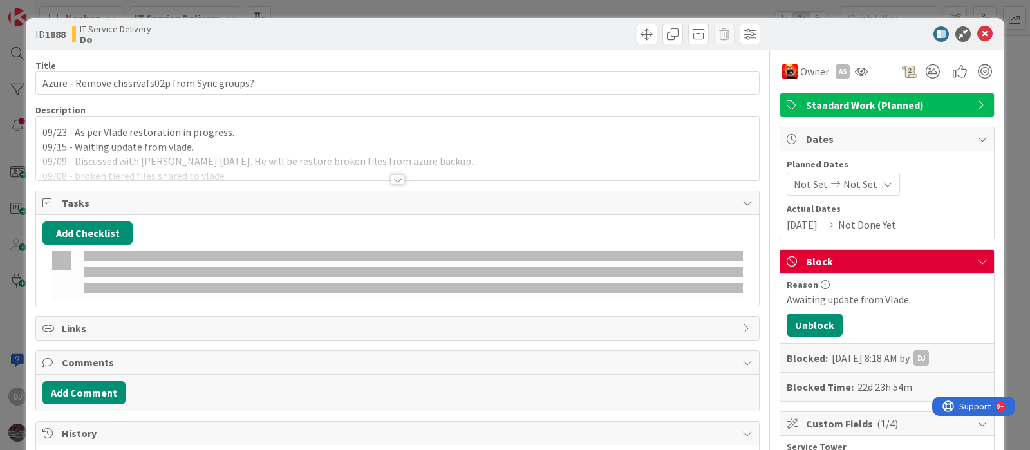
drag, startPoint x: 473, startPoint y: 121, endPoint x: 384, endPoint y: 133, distance: 89.6
click at [473, 122] on div "09/23 - As per Vlade restoration in progress. 09/15 - Waiting update from vlade…" at bounding box center [397, 151] width 723 height 58
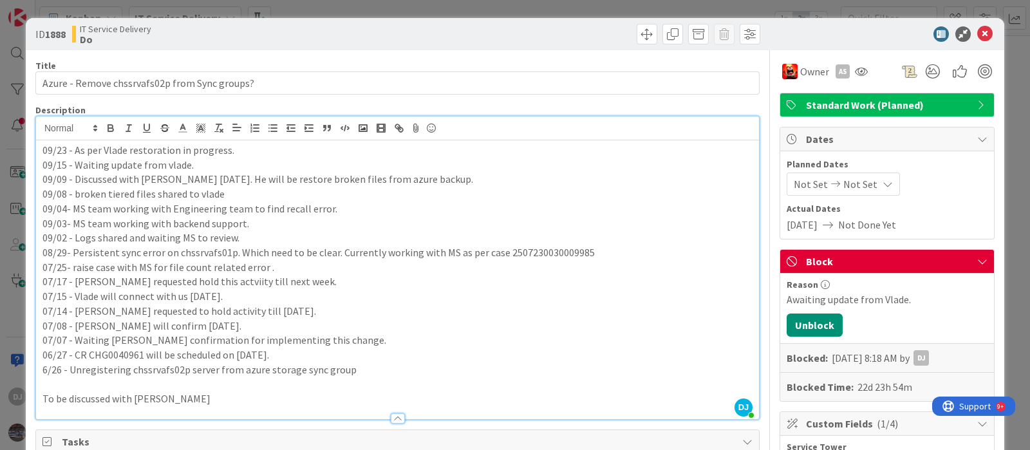
click at [478, 10] on div "ID 1888 IT Service Delivery Do Title 45 / 128 Azure - Remove chssrvafs02p from …" at bounding box center [515, 225] width 1030 height 450
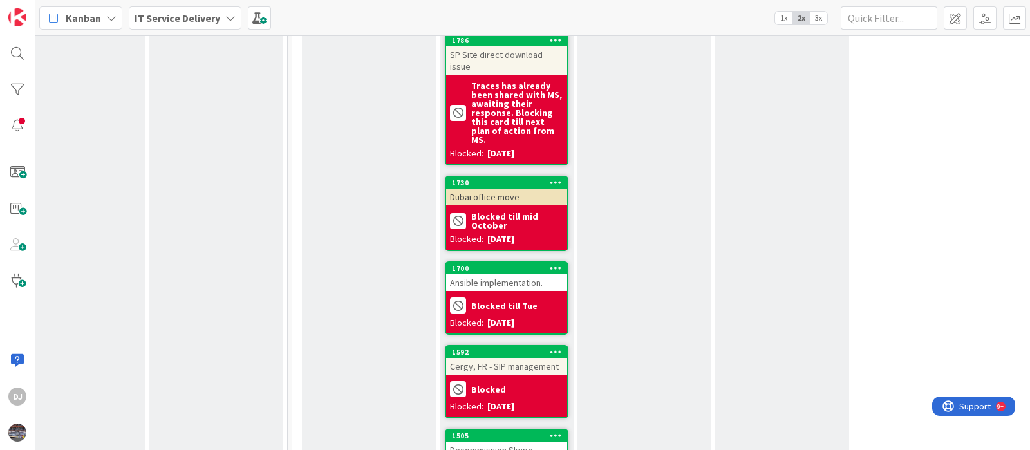
scroll to position [2478, 447]
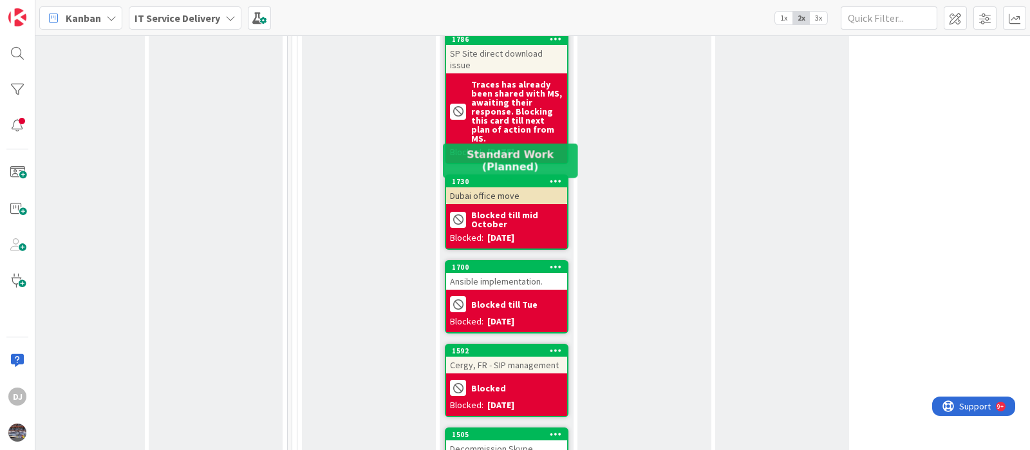
click at [522, 263] on div "1700" at bounding box center [509, 267] width 115 height 9
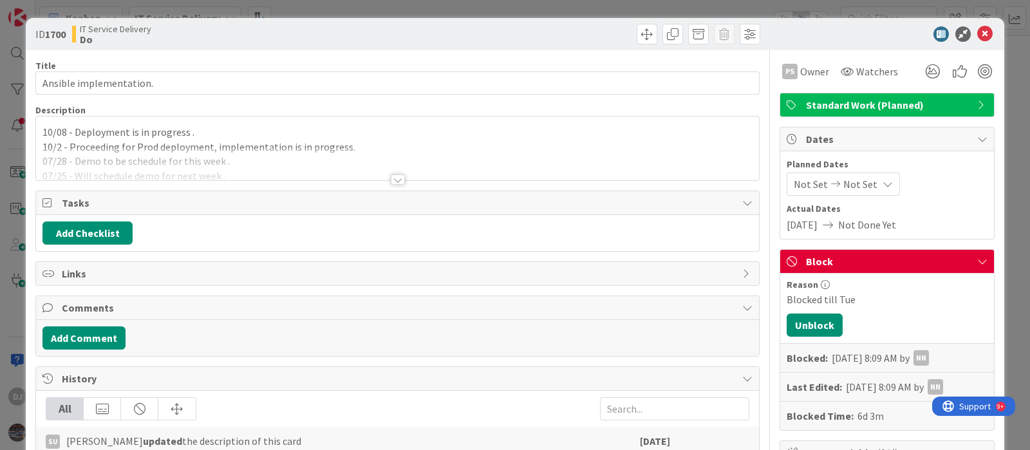
click at [485, 156] on div at bounding box center [397, 163] width 723 height 33
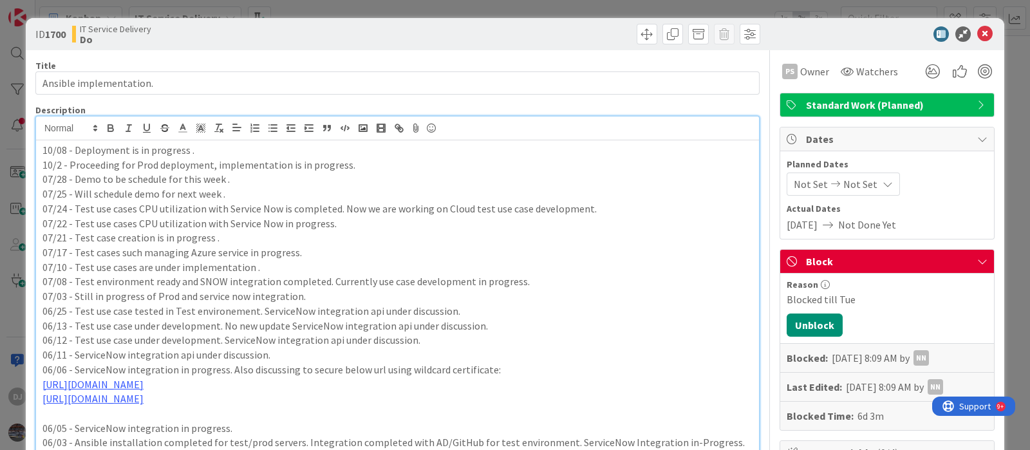
click at [560, 8] on div "ID 1700 IT Service Delivery Do Title 23 / 128 Ansible implementation. Descripti…" at bounding box center [515, 225] width 1030 height 450
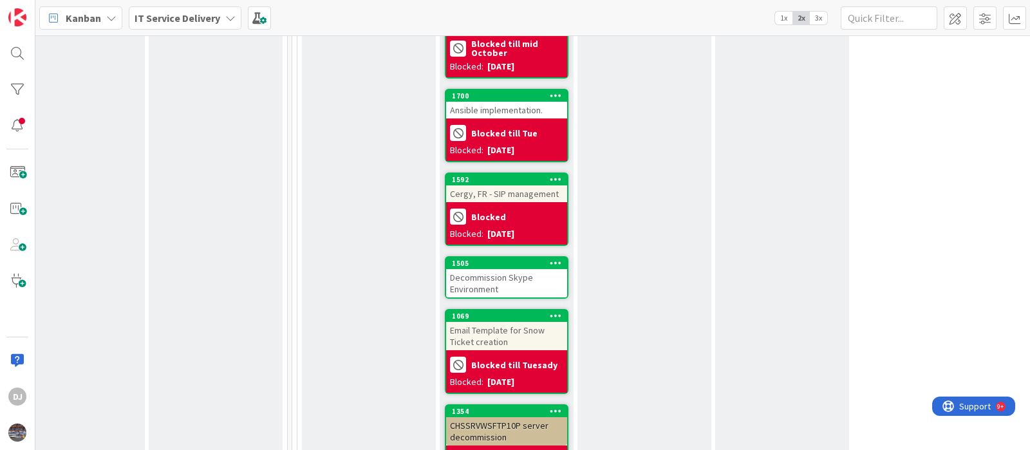
click at [500, 185] on div "Cergy, FR - SIP management" at bounding box center [506, 193] width 121 height 17
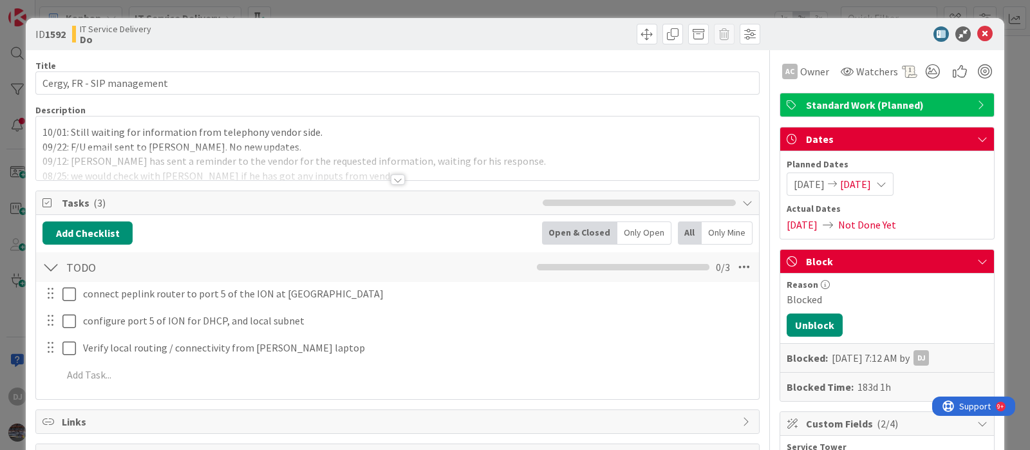
click at [516, 159] on div at bounding box center [397, 163] width 723 height 33
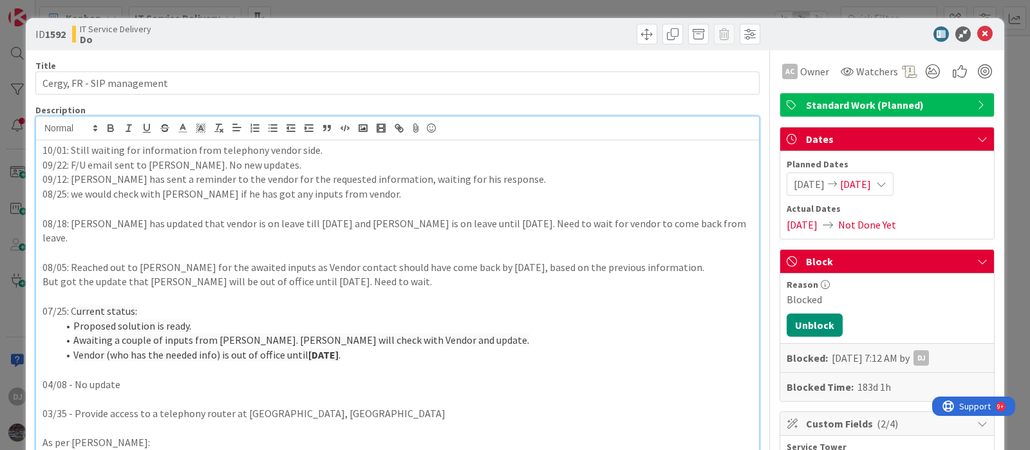
click at [531, 13] on div "ID 1592 IT Service Delivery Do Title 26 / 128 Cergy, FR - SIP management Descri…" at bounding box center [515, 225] width 1030 height 450
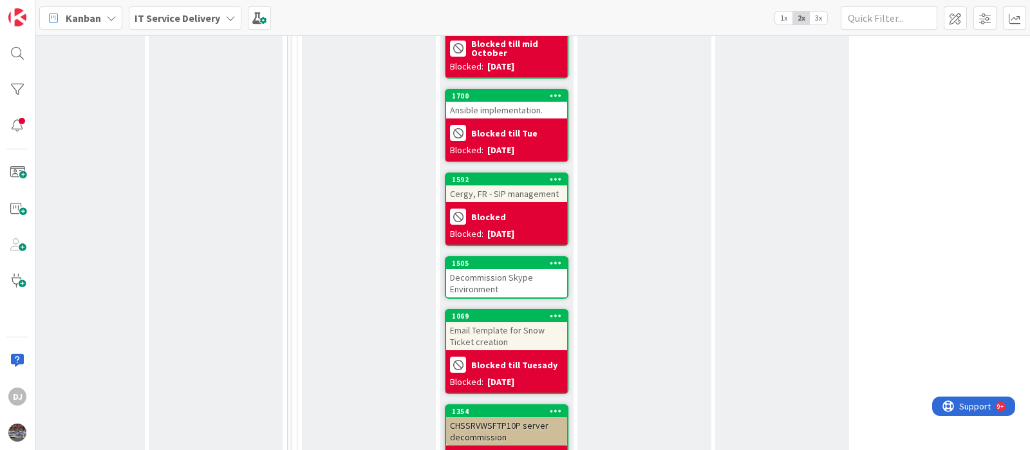
click at [496, 269] on div "Decommission Skype Environment" at bounding box center [506, 283] width 121 height 28
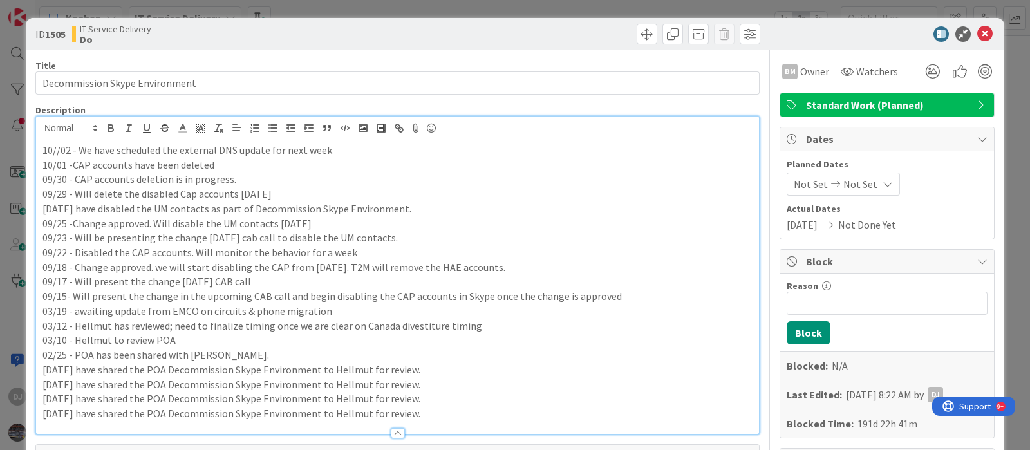
click at [428, 143] on div "10//02 - We have scheduled the external DNS update for next week 10/01 -CAP acc…" at bounding box center [397, 287] width 723 height 294
click at [446, 159] on p "10/01 -CAP accounts have been deleted" at bounding box center [397, 165] width 710 height 15
click at [818, 303] on input "Reason" at bounding box center [887, 303] width 201 height 23
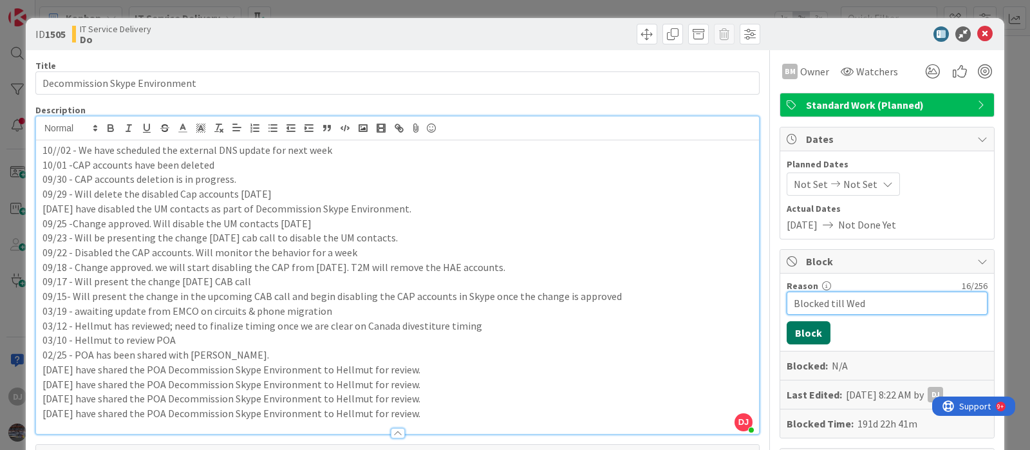
type input "Blocked till Wed"
click at [799, 339] on button "Block" at bounding box center [809, 332] width 44 height 23
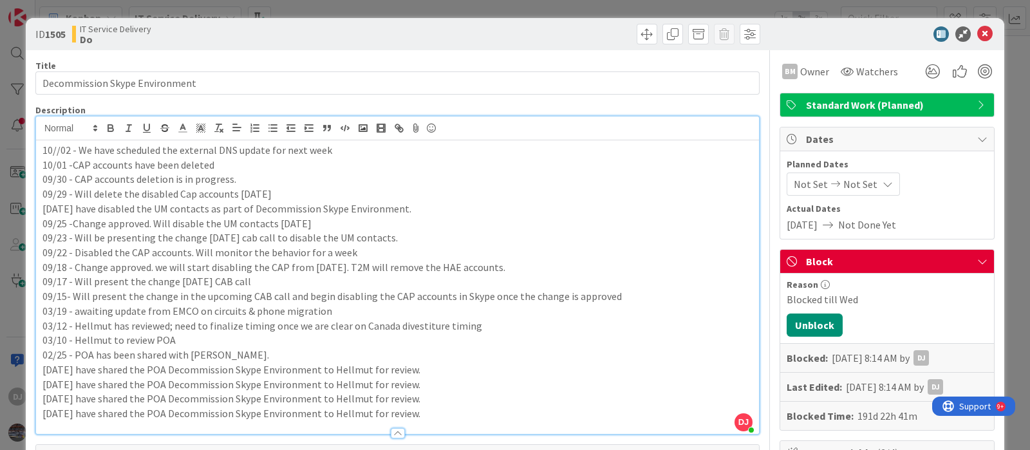
click at [531, 9] on div "ID 1505 IT Service Delivery Do Title 30 / 128 Decommission Skype Environment De…" at bounding box center [515, 225] width 1030 height 450
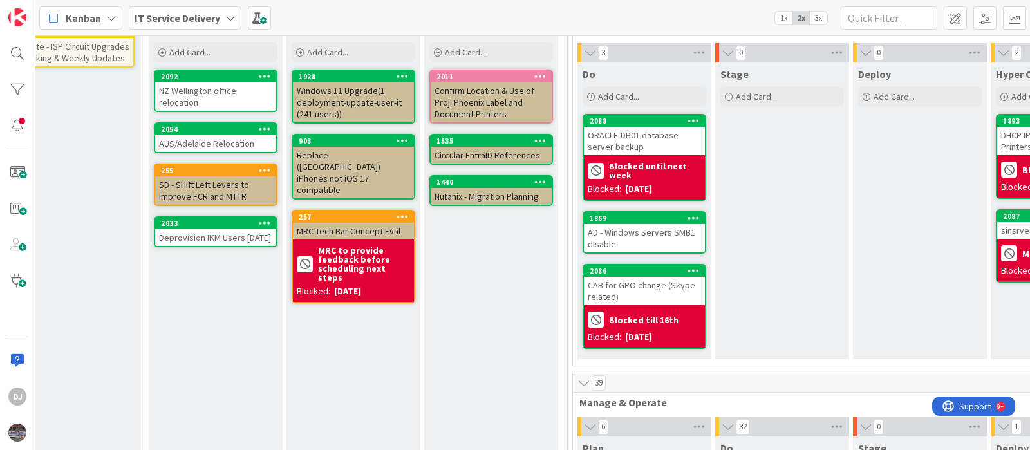
scroll to position [0, 172]
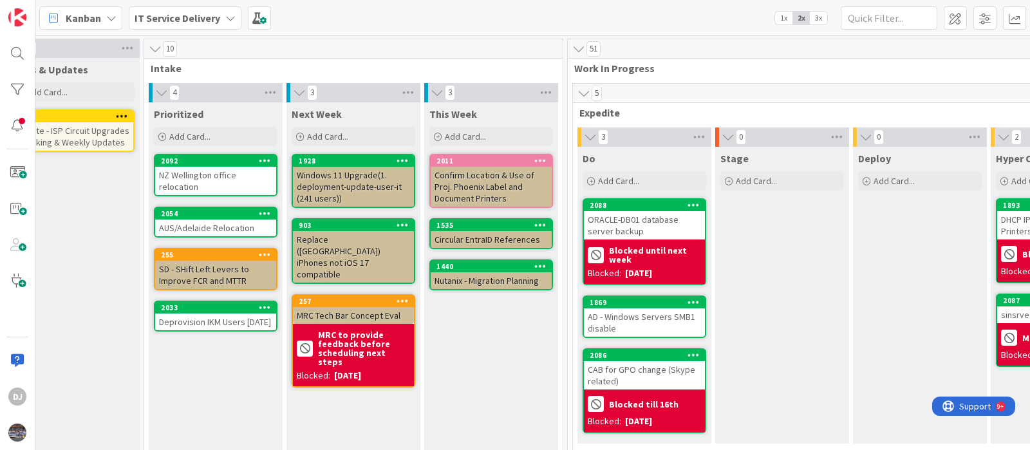
click at [236, 324] on div "Deprovision IKM Users [DATE]" at bounding box center [215, 322] width 121 height 17
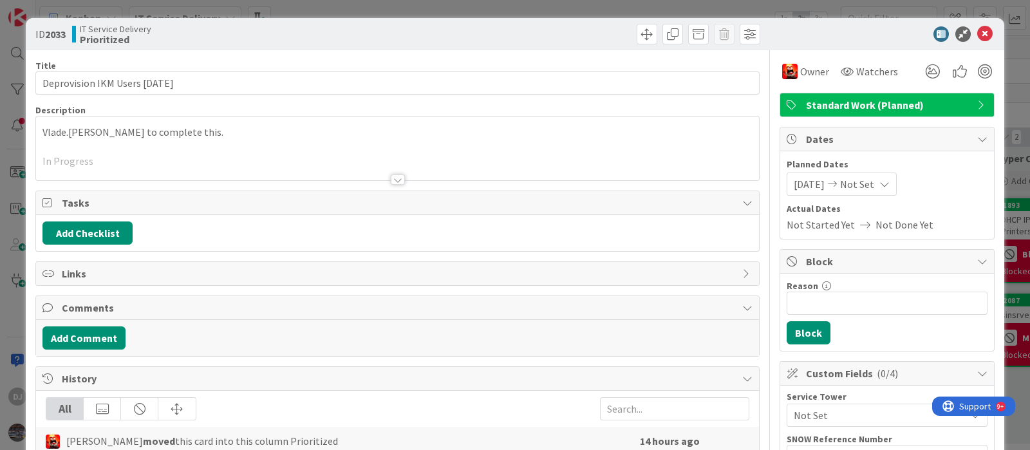
click at [433, 165] on div at bounding box center [397, 163] width 723 height 33
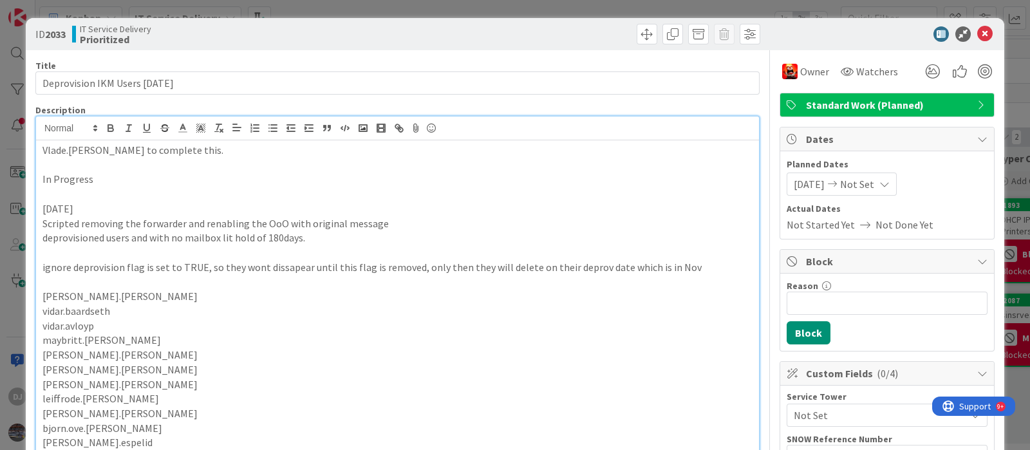
click at [530, 9] on div "ID 2033 IT Service Delivery Prioritized Title 31 / 128 Deprovision IKM Users [D…" at bounding box center [515, 225] width 1030 height 450
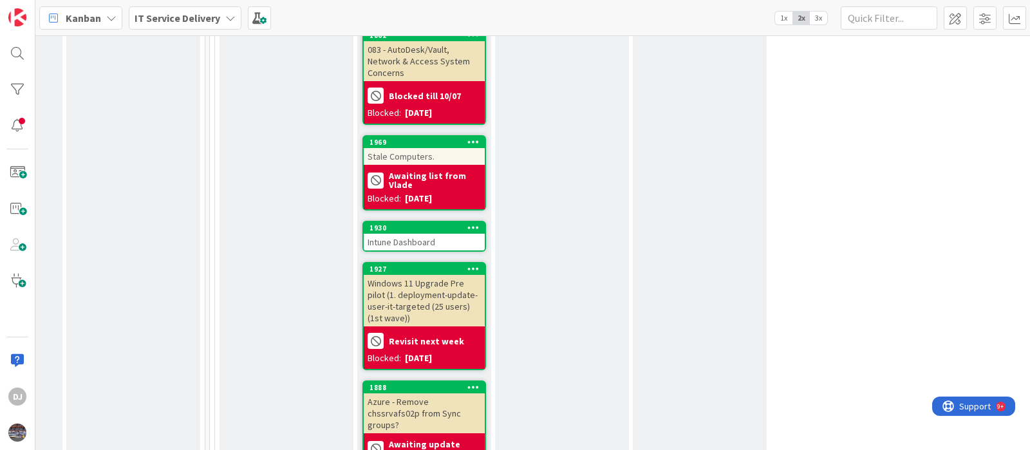
scroll to position [1913, 530]
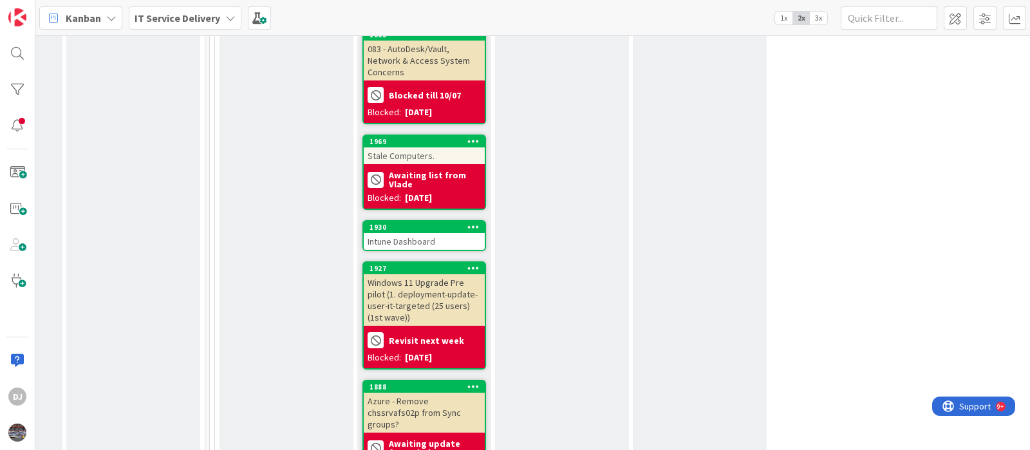
click at [442, 136] on div "1969" at bounding box center [424, 142] width 121 height 12
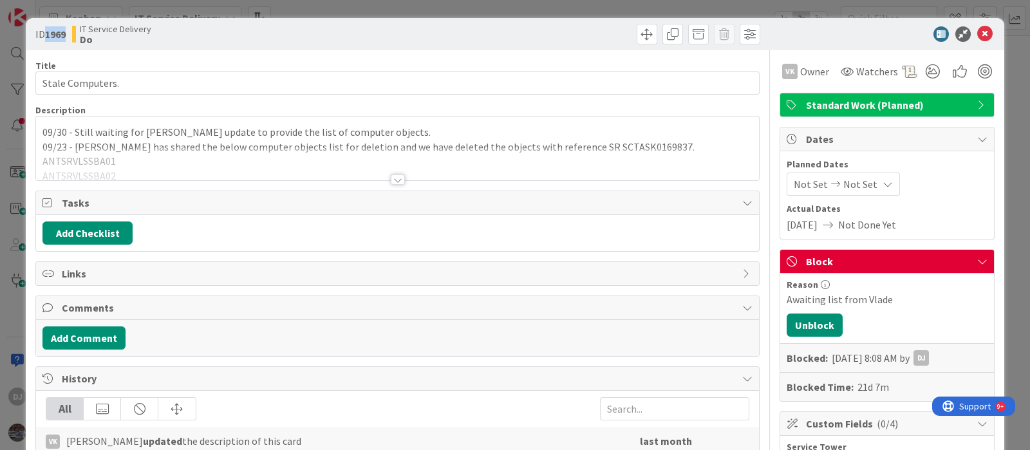
drag, startPoint x: 68, startPoint y: 40, endPoint x: 47, endPoint y: 42, distance: 20.8
click at [47, 42] on div "ID 1969 IT Service Delivery Do" at bounding box center [214, 34] width 359 height 21
copy b "1969"
click at [366, 7] on div "ID 1969 IT Service Delivery Do Title 16 / 128 Stale Computers. Description DJ […" at bounding box center [515, 225] width 1030 height 450
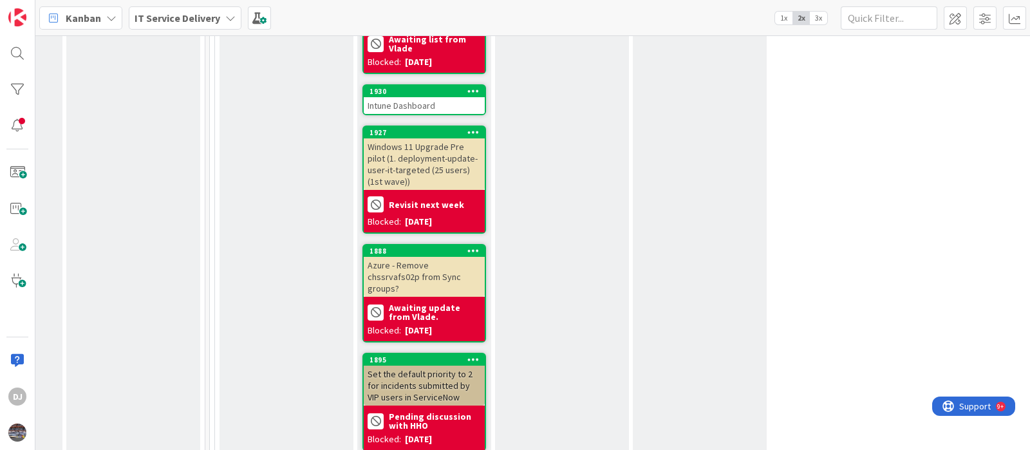
scroll to position [2050, 530]
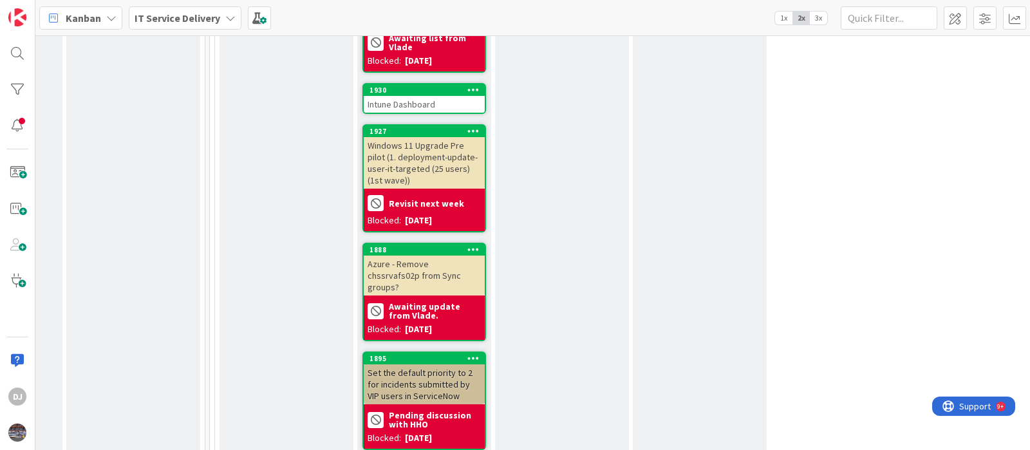
click at [448, 256] on div "Azure - Remove chssrvafs02p from Sync groups?" at bounding box center [424, 276] width 121 height 40
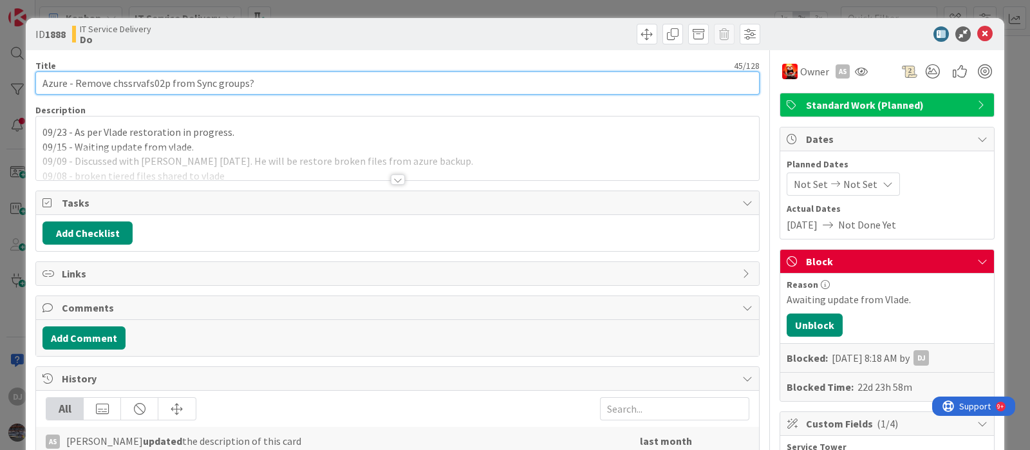
drag, startPoint x: 270, startPoint y: 88, endPoint x: 0, endPoint y: 75, distance: 270.7
click at [0, 75] on div "ID 1888 IT Service Delivery Do Title 45 / 128 Azure - Remove chssrvafs02p from …" at bounding box center [515, 225] width 1030 height 450
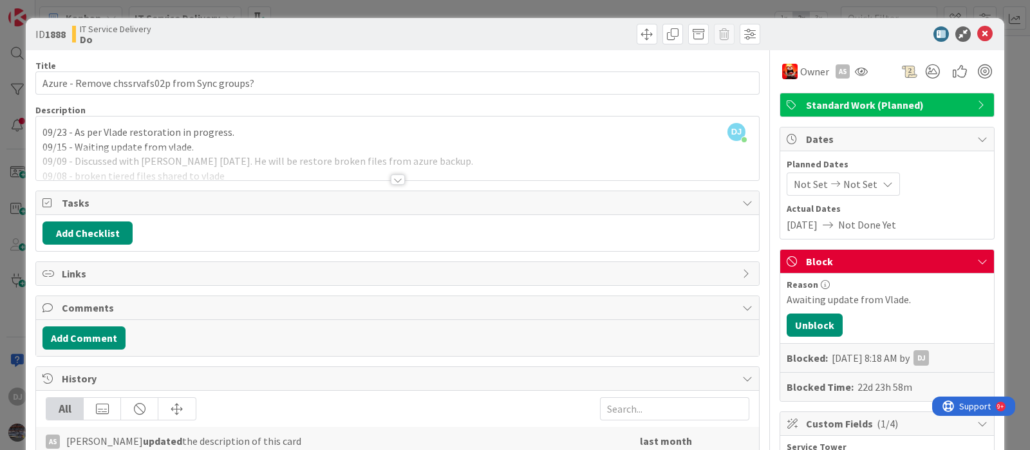
click at [291, 5] on div "ID 1888 IT Service Delivery Do Title 45 / 128 Azure - Remove chssrvafs02p from …" at bounding box center [515, 225] width 1030 height 450
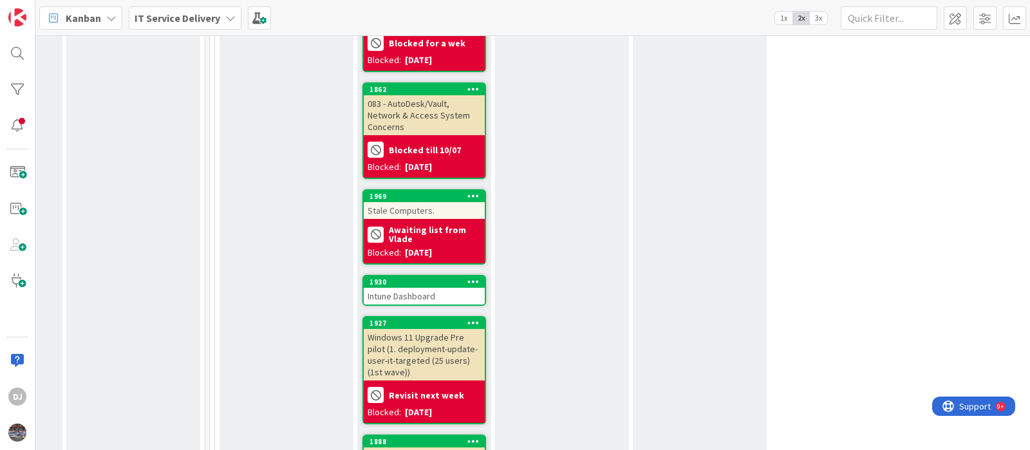
click at [438, 202] on div "Stale Computers." at bounding box center [424, 210] width 121 height 17
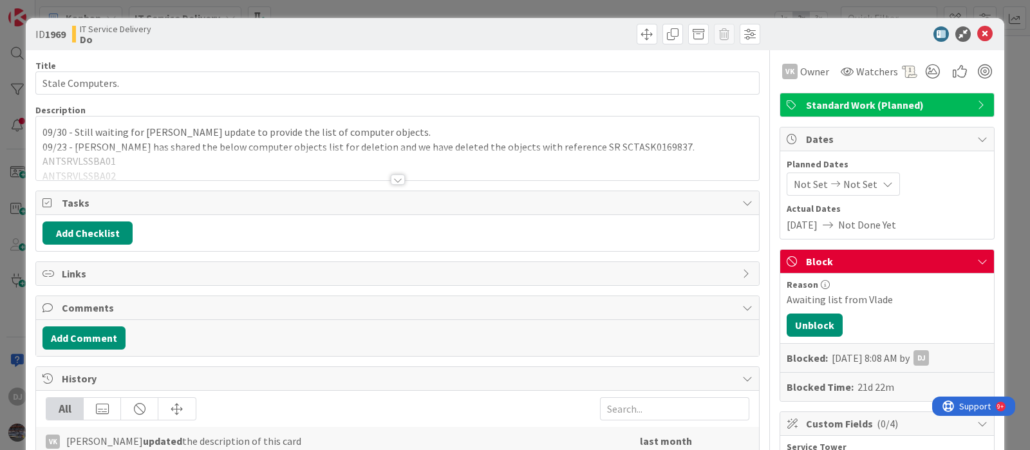
click at [308, 6] on div "ID 1969 IT Service Delivery Do Title 16 / 128 Stale Computers. Description 09/3…" at bounding box center [515, 225] width 1030 height 450
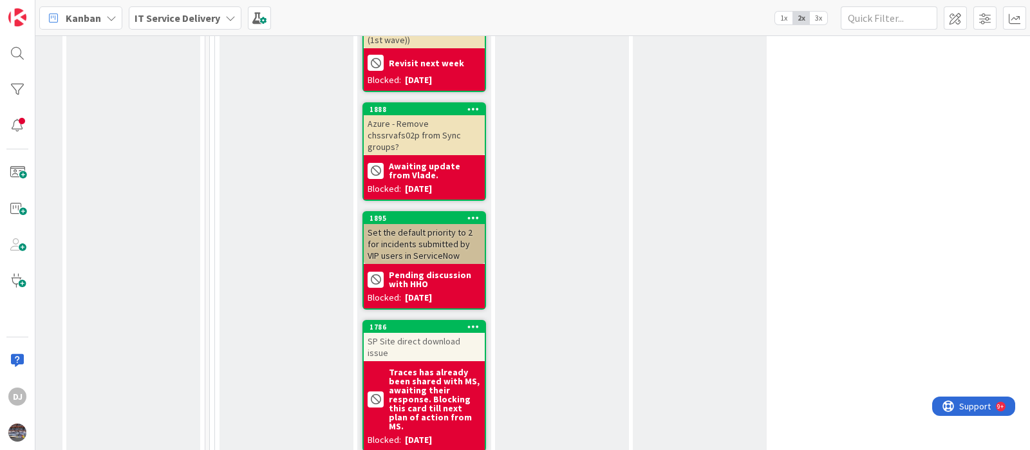
scroll to position [2187, 530]
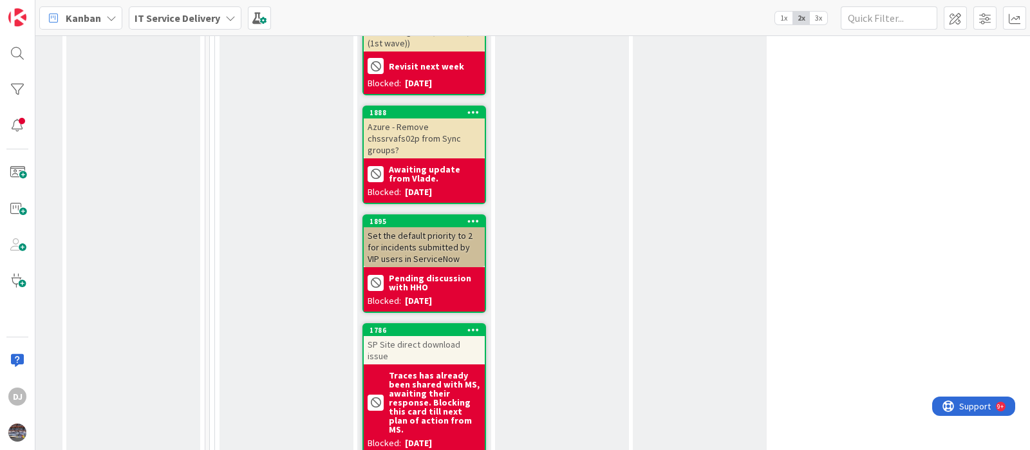
click at [448, 118] on div "Azure - Remove chssrvafs02p from Sync groups?" at bounding box center [424, 138] width 121 height 40
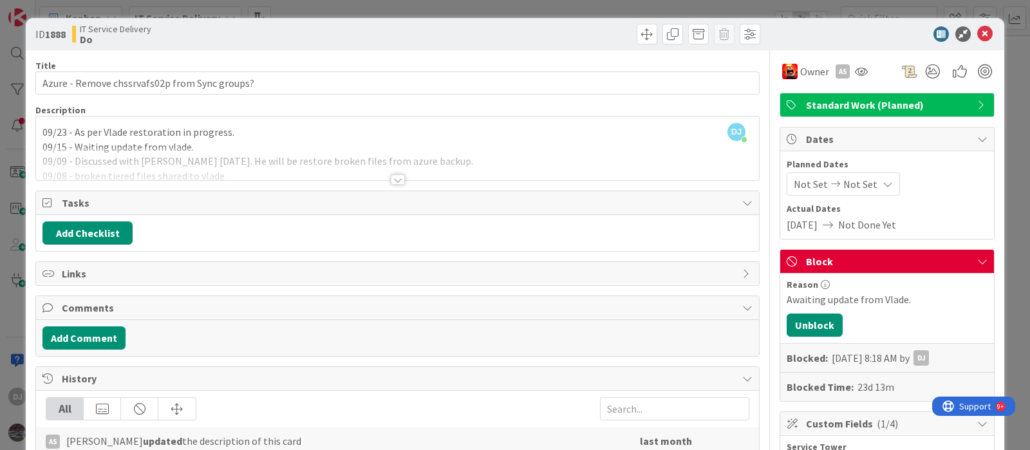
click at [400, 169] on div at bounding box center [397, 163] width 723 height 33
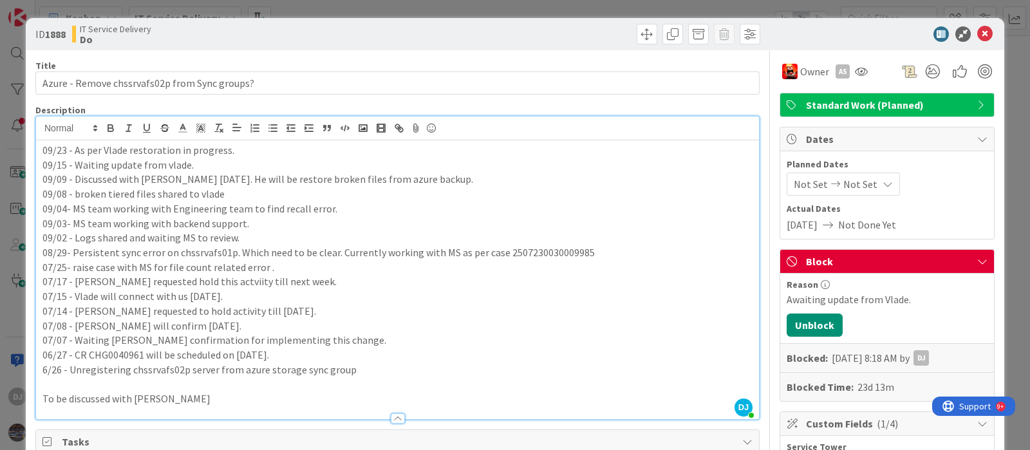
click at [338, 7] on div "ID 1888 IT Service Delivery Do Title 45 / 128 Azure - Remove chssrvafs02p from …" at bounding box center [515, 225] width 1030 height 450
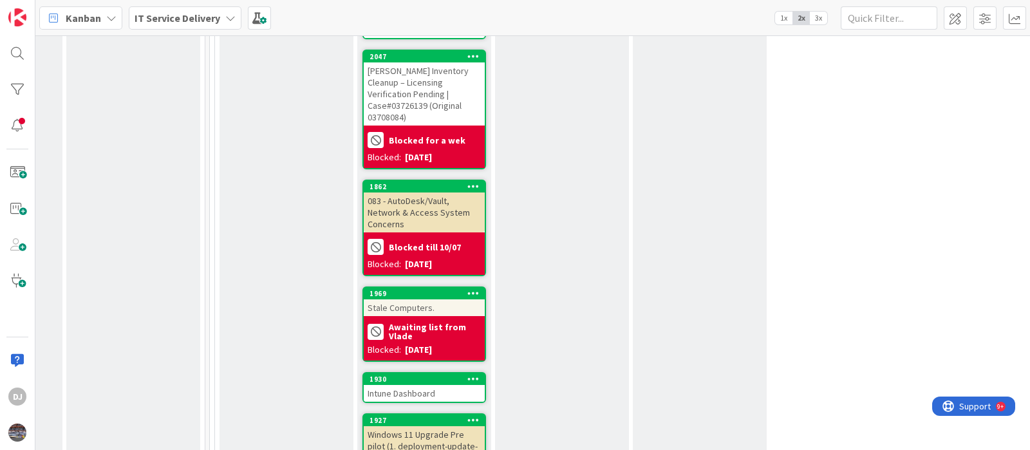
scroll to position [1760, 530]
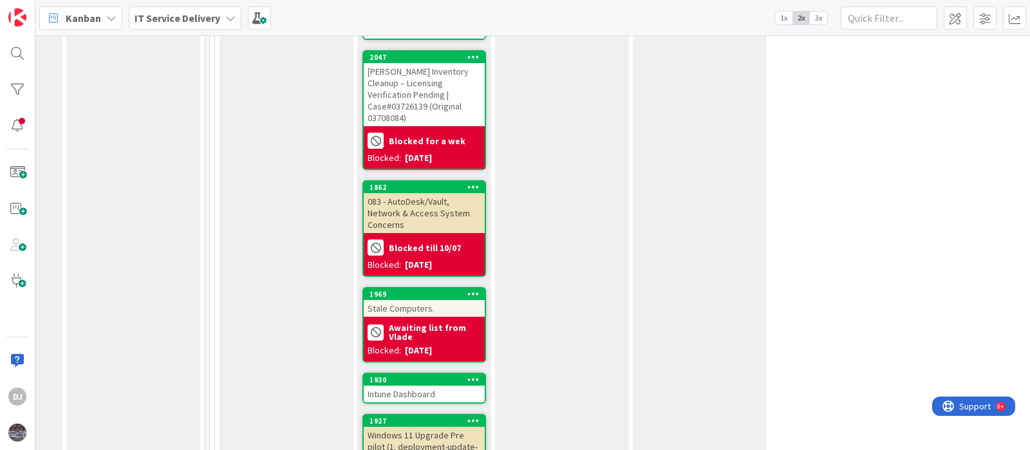
click at [429, 323] on b "Awaiting list from Vlade" at bounding box center [435, 332] width 92 height 18
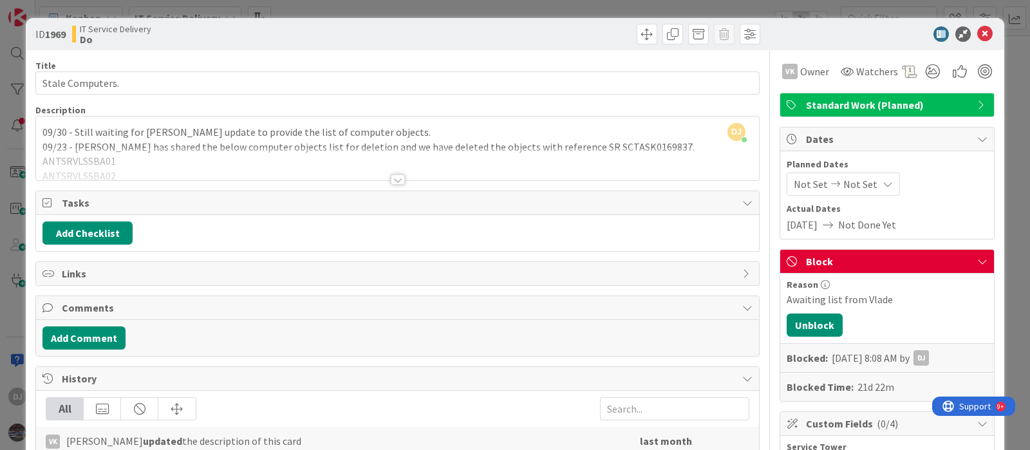
click at [390, 162] on div at bounding box center [397, 163] width 723 height 33
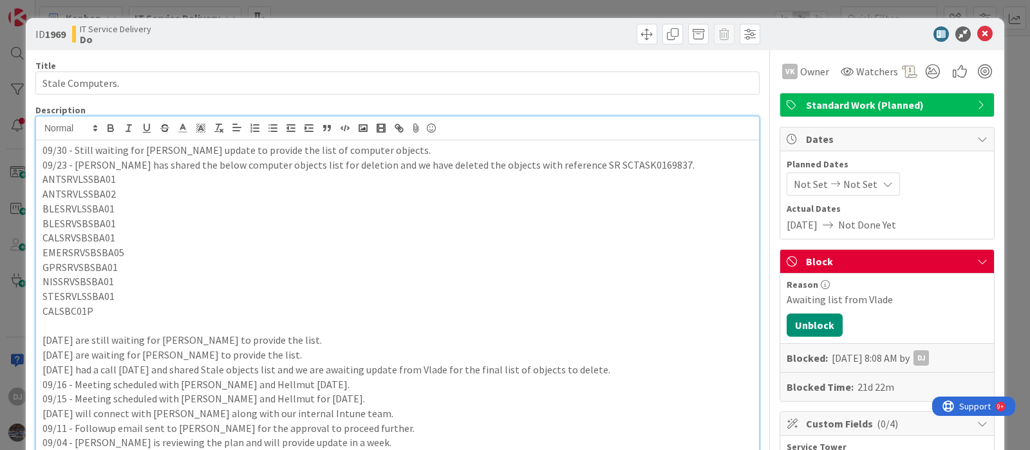
click at [381, 5] on div "ID 1969 IT Service Delivery Do Title 16 / 128 Stale Computers. Description DJ […" at bounding box center [515, 225] width 1030 height 450
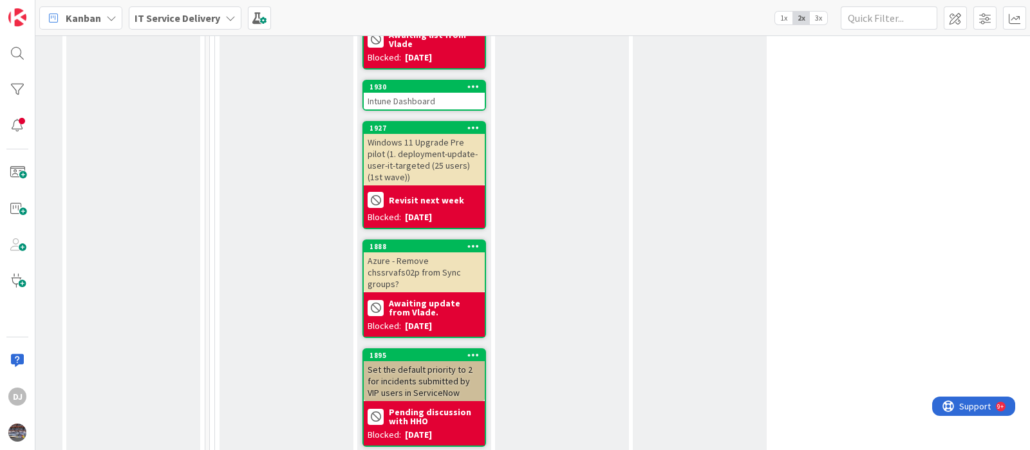
scroll to position [2053, 530]
click at [389, 252] on div "Azure - Remove chssrvafs02p from Sync groups?" at bounding box center [424, 272] width 121 height 40
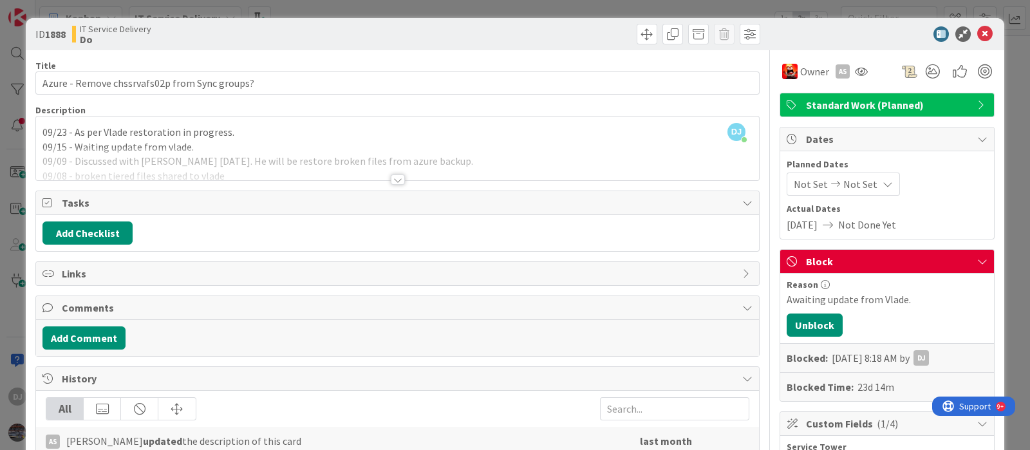
click at [441, 164] on div at bounding box center [397, 163] width 723 height 33
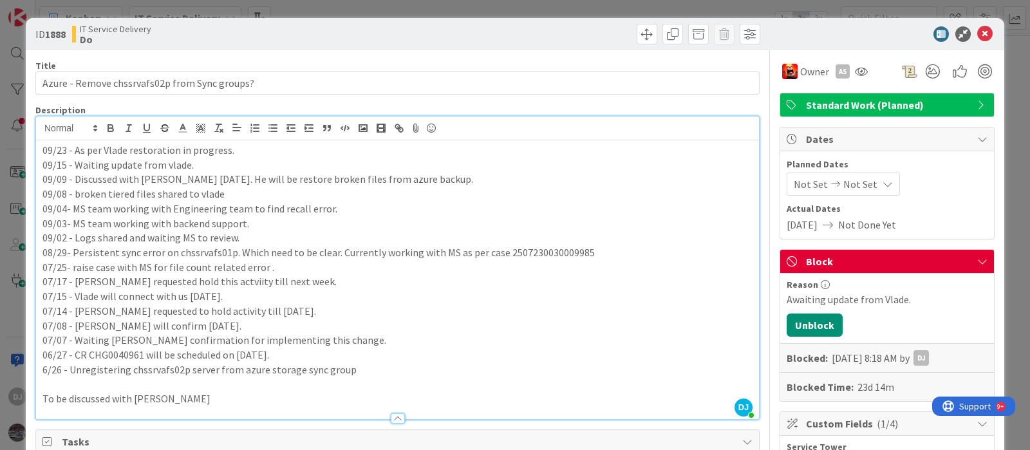
click at [460, 11] on div "ID 1888 IT Service Delivery Do Title 45 / 128 Azure - Remove chssrvafs02p from …" at bounding box center [515, 225] width 1030 height 450
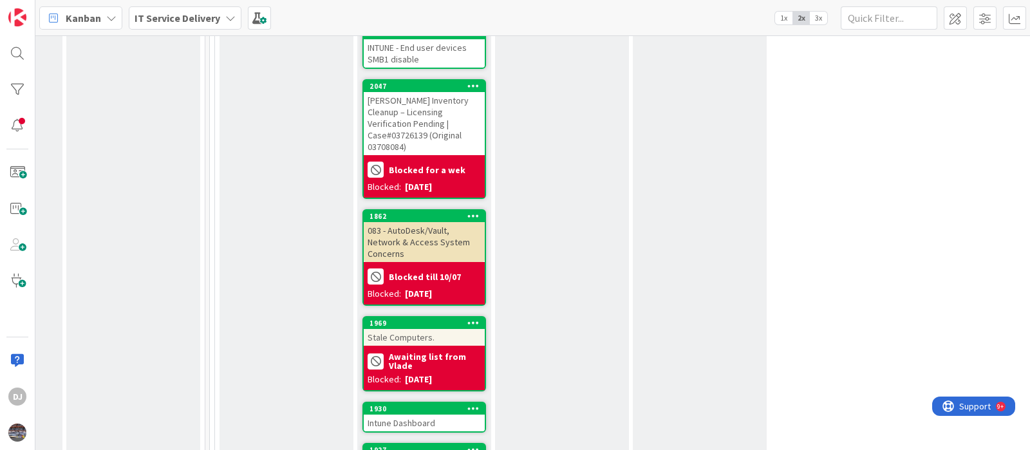
scroll to position [1651, 530]
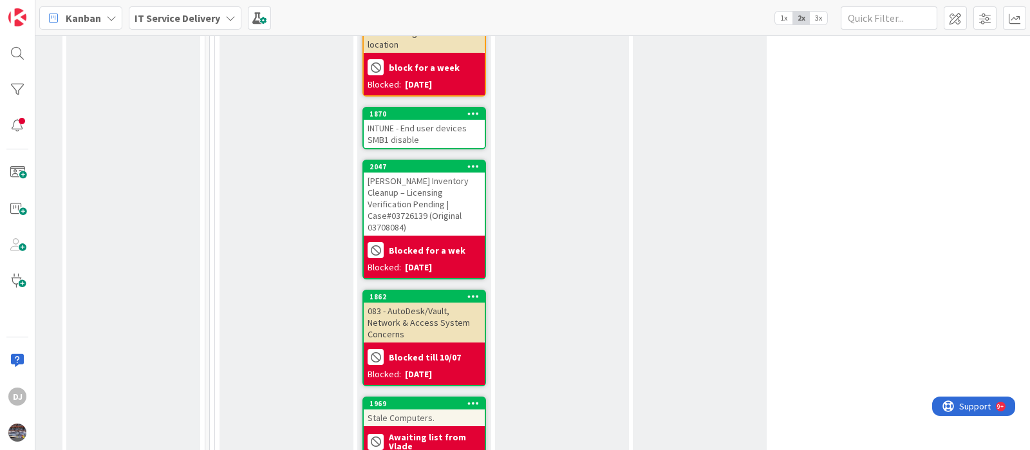
click at [449, 303] on div "083 - AutoDesk/Vault, Network & Access System Concerns" at bounding box center [424, 323] width 121 height 40
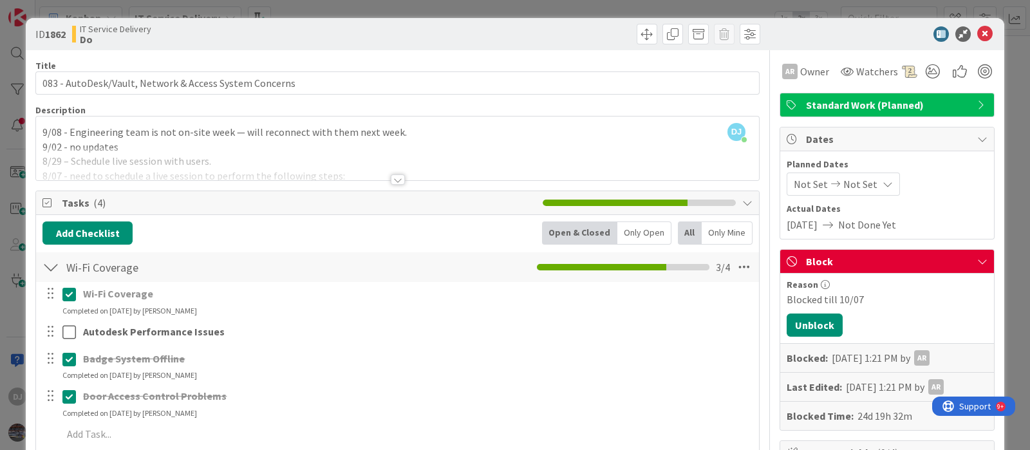
click at [445, 162] on div at bounding box center [397, 163] width 723 height 33
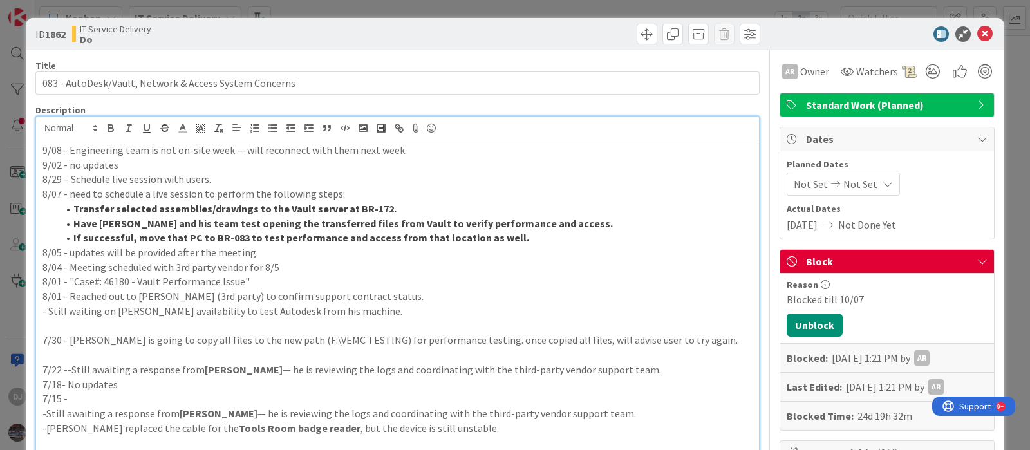
click at [515, 6] on div "ID 1862 IT Service Delivery Do Title 55 / 128 083 - AutoDesk/Vault, Network & A…" at bounding box center [515, 225] width 1030 height 450
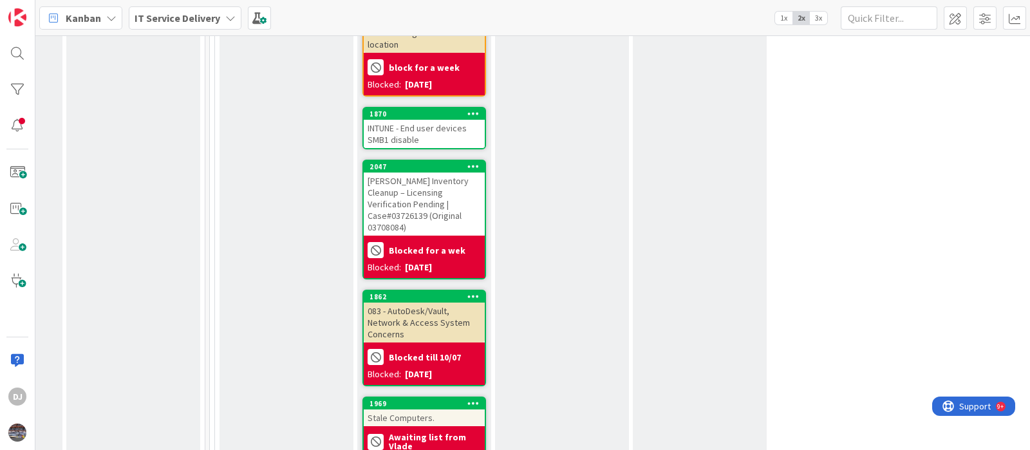
click at [446, 120] on div "INTUNE - End user devices SMB1 disable" at bounding box center [424, 134] width 121 height 28
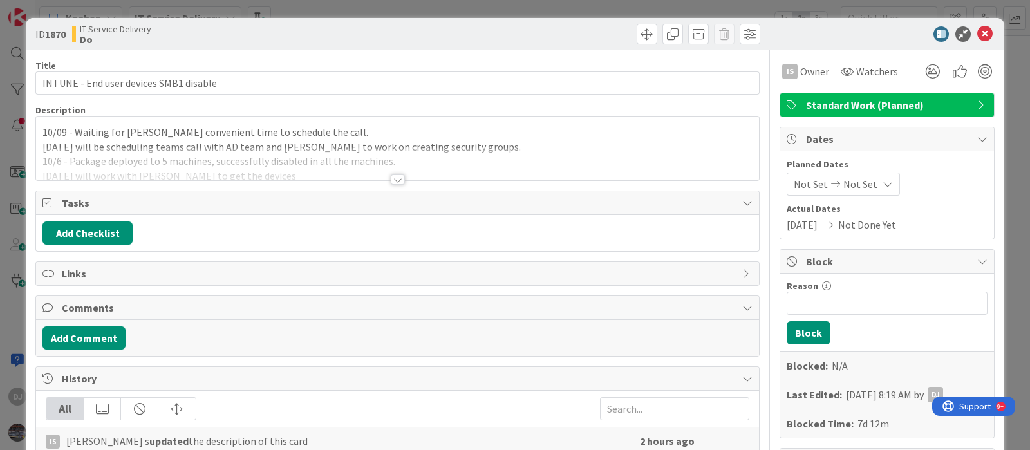
click at [353, 146] on div "10/09 - Waiting for [PERSON_NAME] convenient time to schedule the call. [DATE] …" at bounding box center [397, 151] width 723 height 58
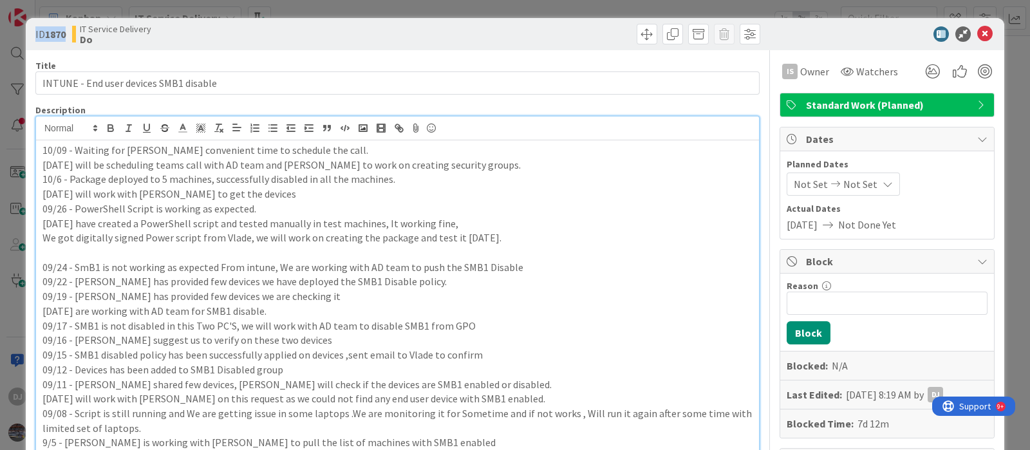
drag, startPoint x: 67, startPoint y: 38, endPoint x: 29, endPoint y: 42, distance: 38.2
click at [29, 42] on div "ID 1870 IT Service Delivery Do" at bounding box center [515, 34] width 979 height 32
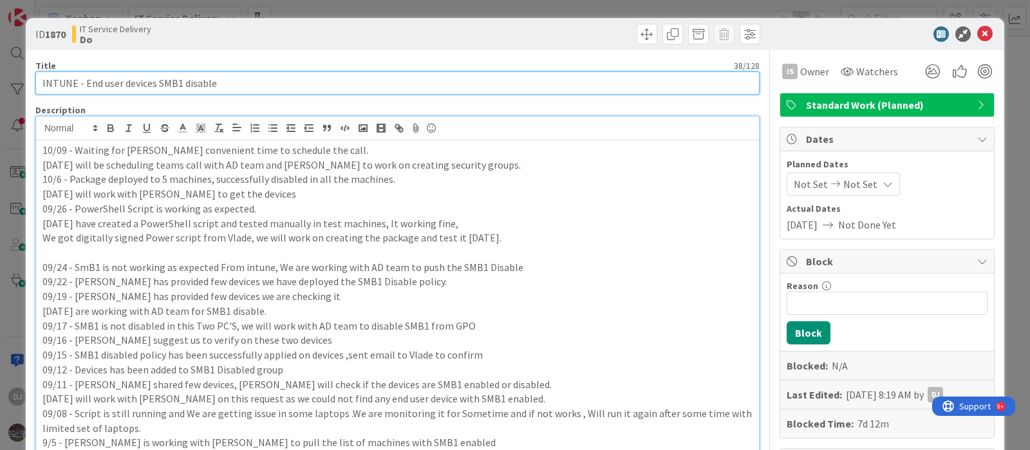
click at [236, 79] on input "INTUNE - End user devices SMB1 disable" at bounding box center [397, 82] width 724 height 23
drag, startPoint x: 265, startPoint y: 82, endPoint x: 6, endPoint y: 80, distance: 258.2
click at [6, 80] on div "ID 1870 IT Service Delivery Do Title 38 / 128 INTUNE - End user devices SMB1 di…" at bounding box center [515, 225] width 1030 height 450
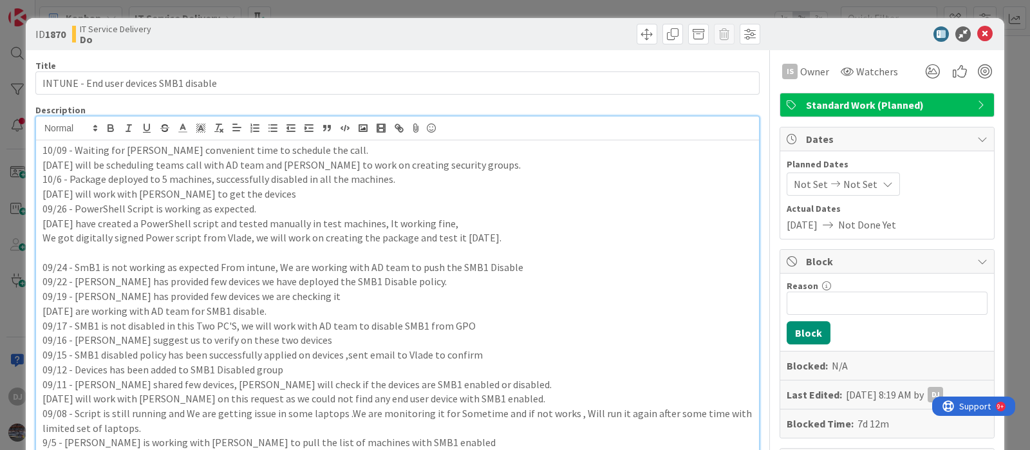
click at [342, 8] on div "ID 1870 IT Service Delivery Do Title 38 / 128 INTUNE - End user devices SMB1 di…" at bounding box center [515, 225] width 1030 height 450
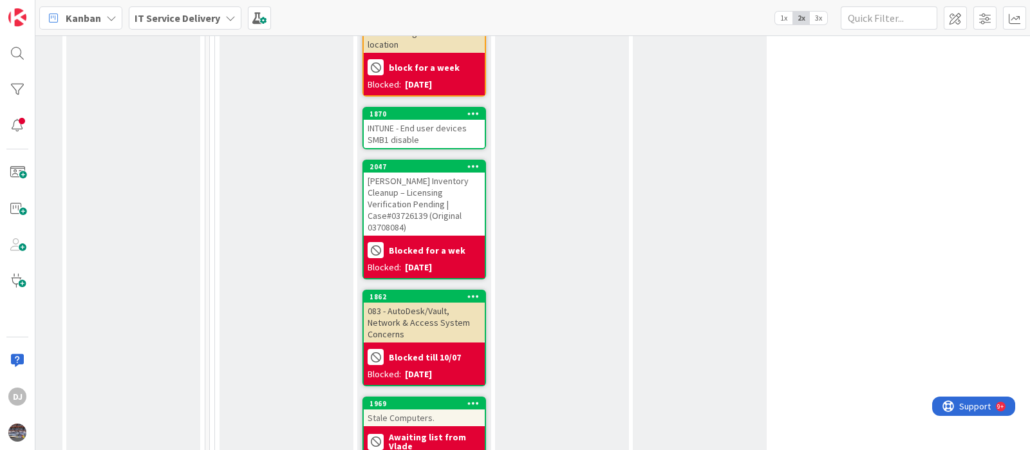
click at [415, 120] on div "INTUNE - End user devices SMB1 disable" at bounding box center [424, 134] width 121 height 28
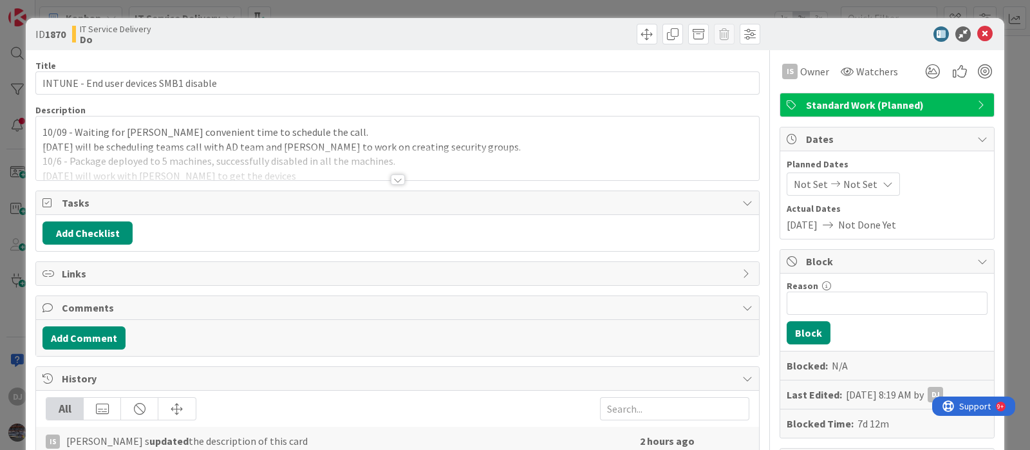
click at [373, 6] on div "ID 1870 IT Service Delivery Do Title 38 / 128 INTUNE - End user devices SMB1 di…" at bounding box center [515, 225] width 1030 height 450
